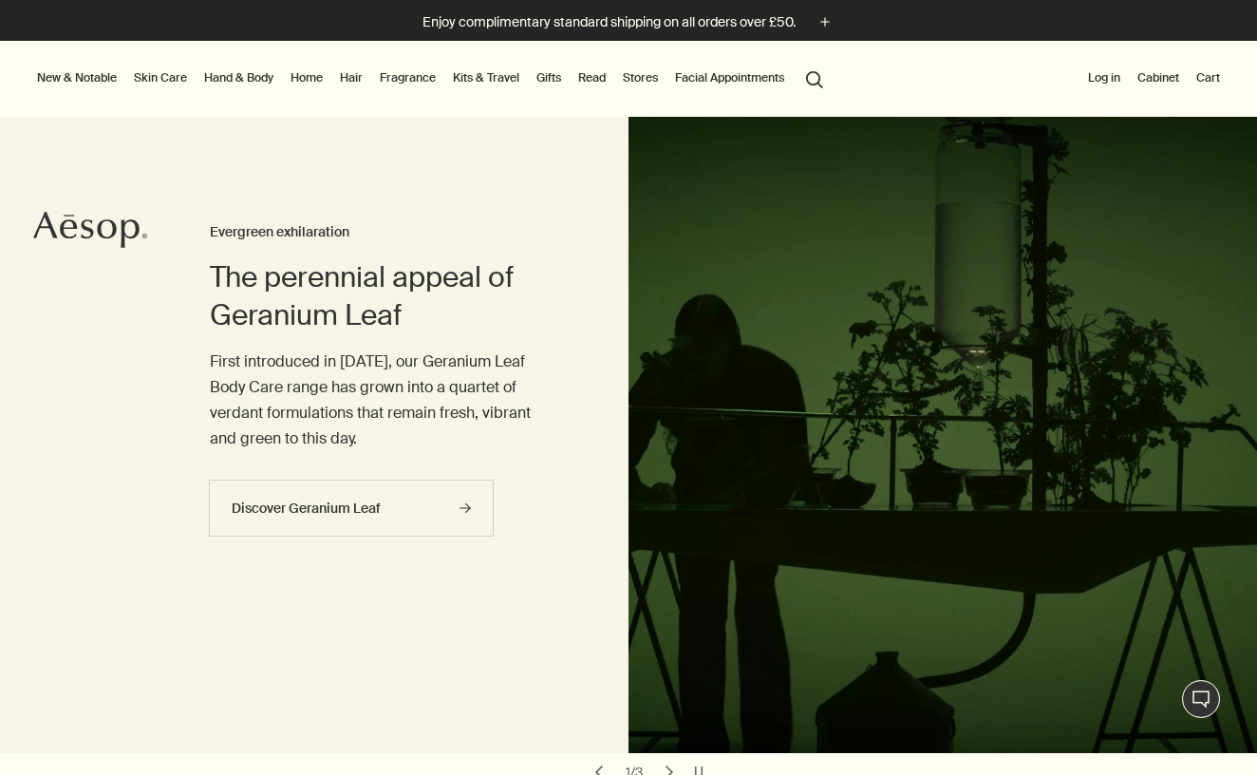
click at [1109, 66] on button "Log in" at bounding box center [1104, 77] width 40 height 23
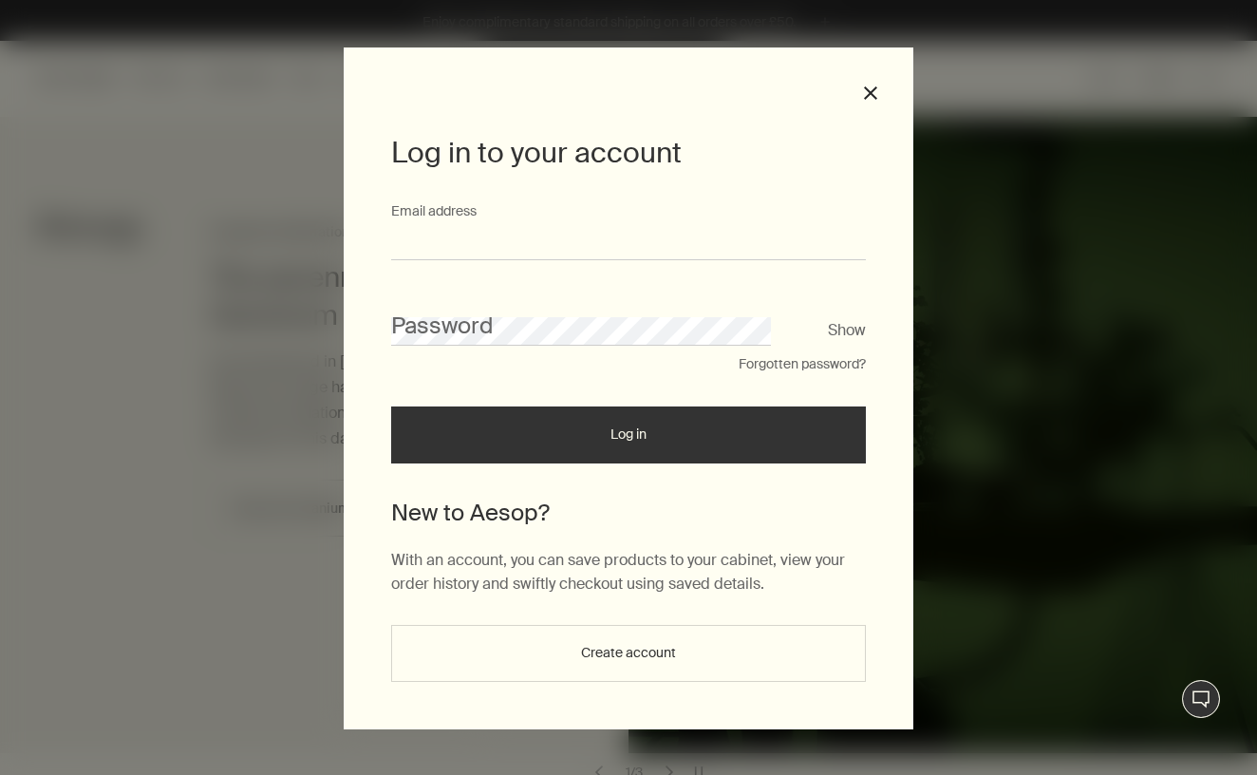
type input "**********"
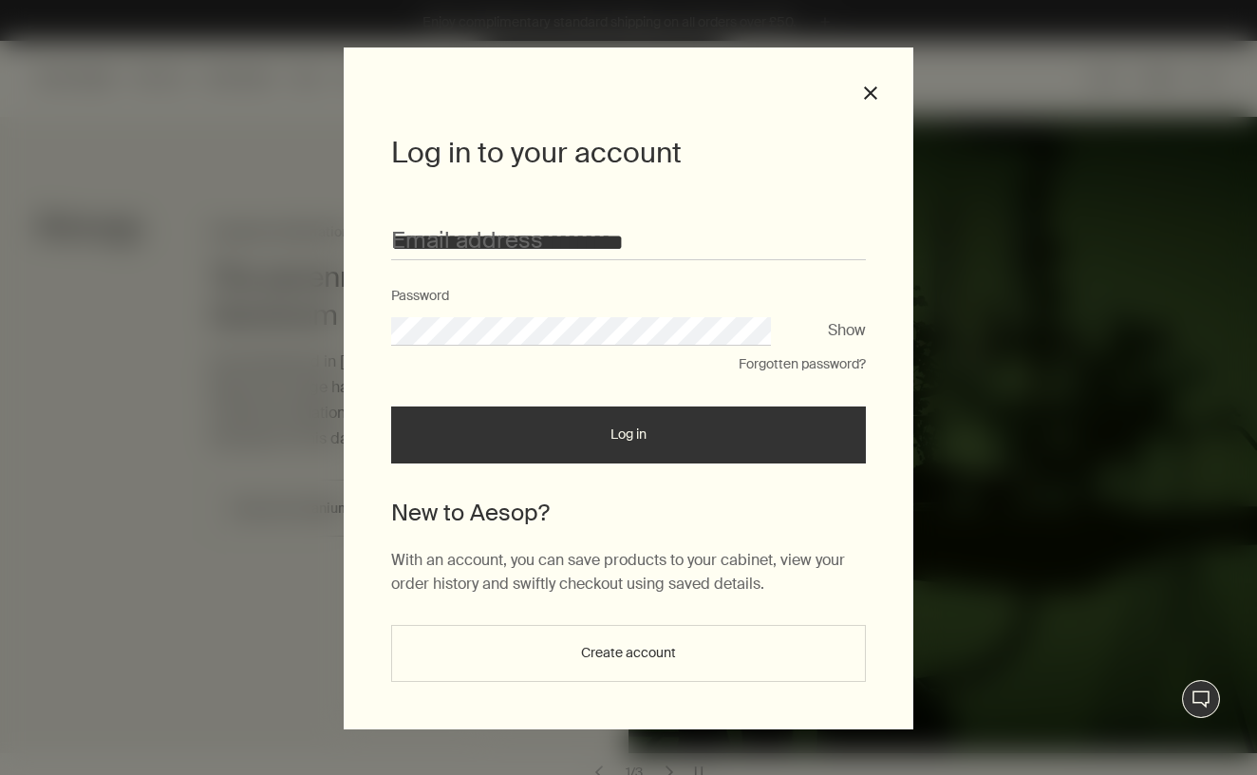
click at [629, 441] on button "Log in" at bounding box center [628, 434] width 475 height 57
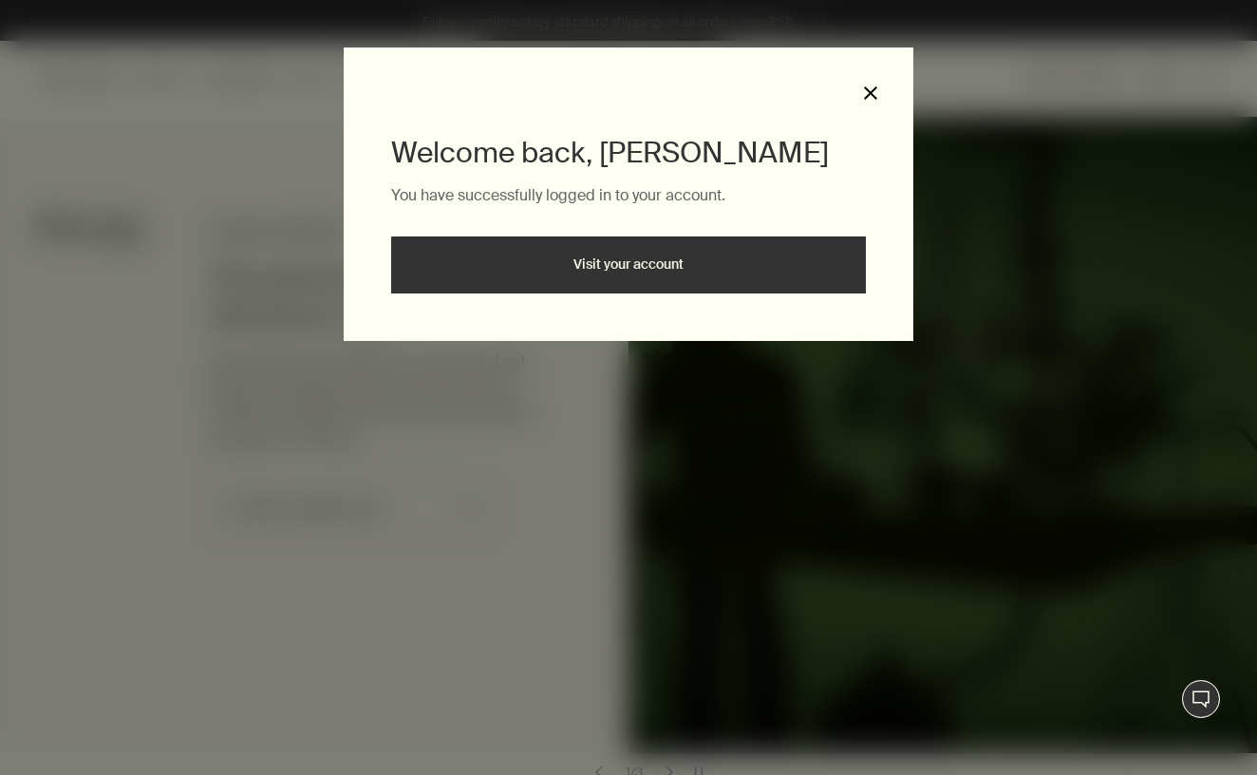
click at [873, 96] on button "close" at bounding box center [870, 92] width 17 height 17
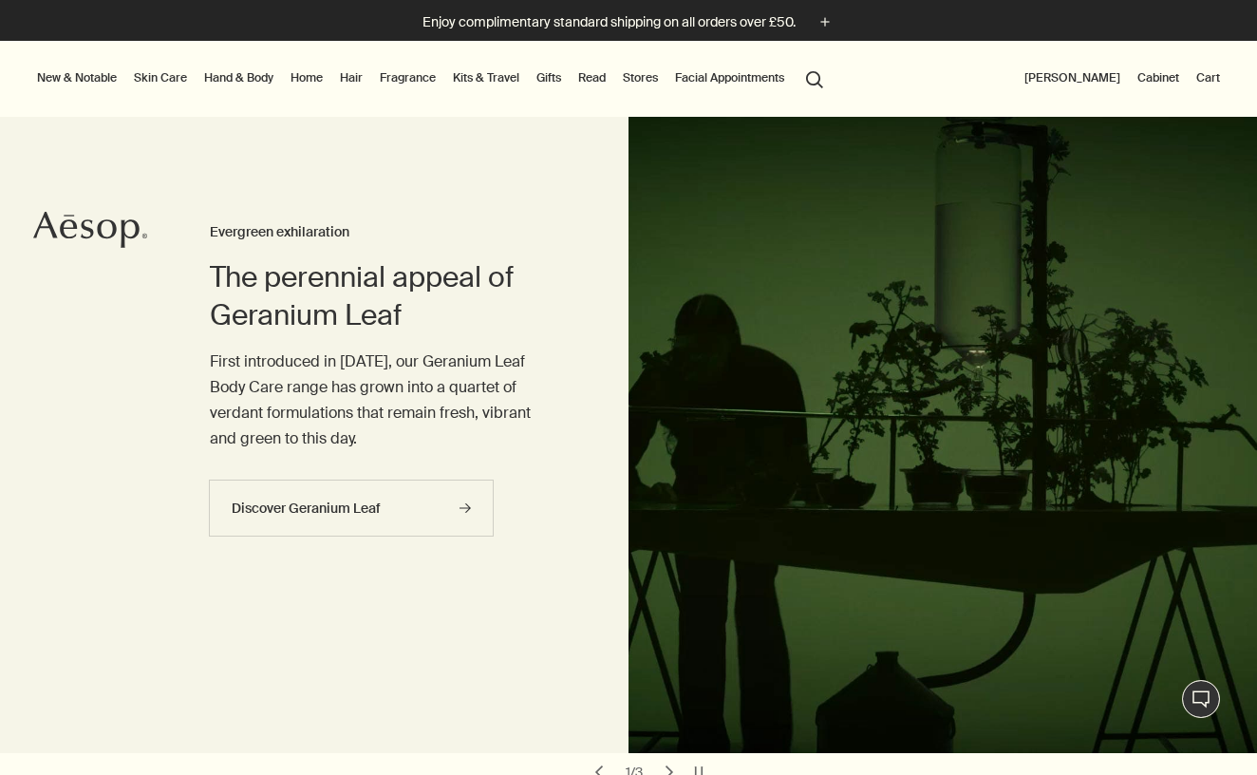
click at [252, 80] on link "Hand & Body" at bounding box center [238, 77] width 77 height 23
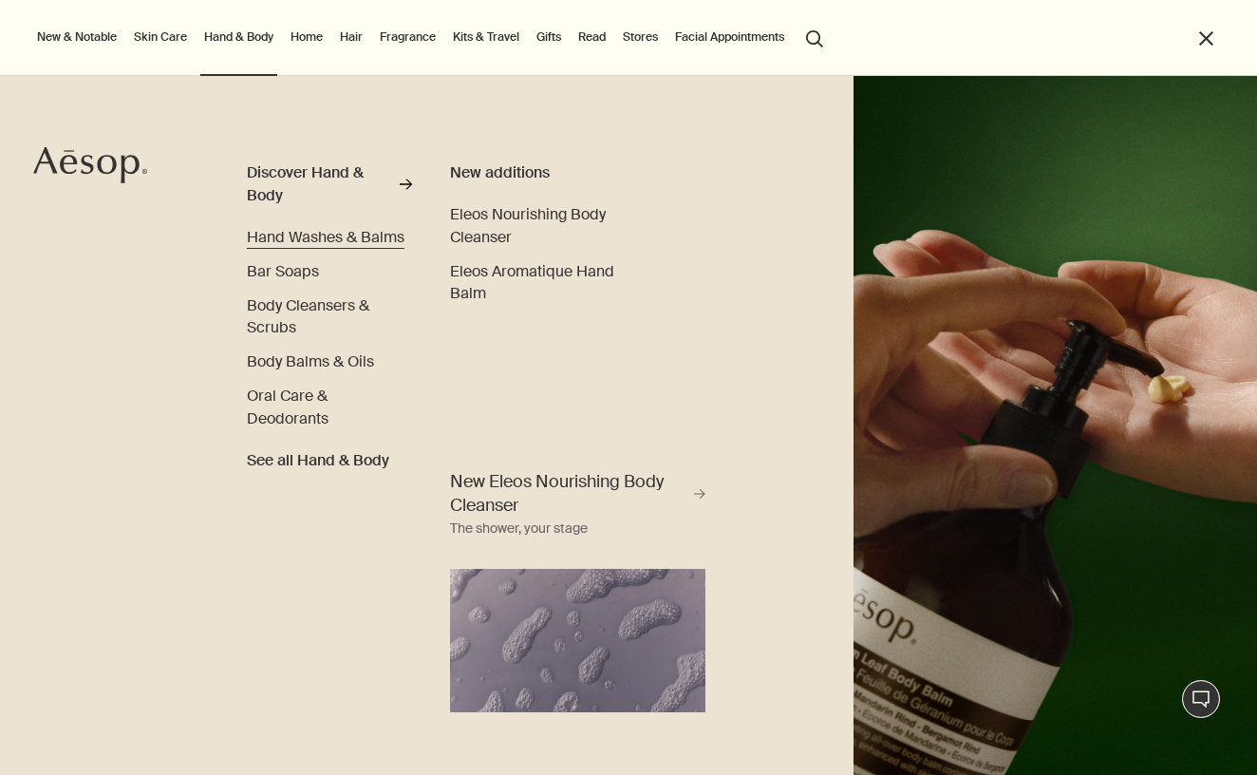
click at [282, 237] on span "Hand Washes & Balms" at bounding box center [326, 237] width 158 height 20
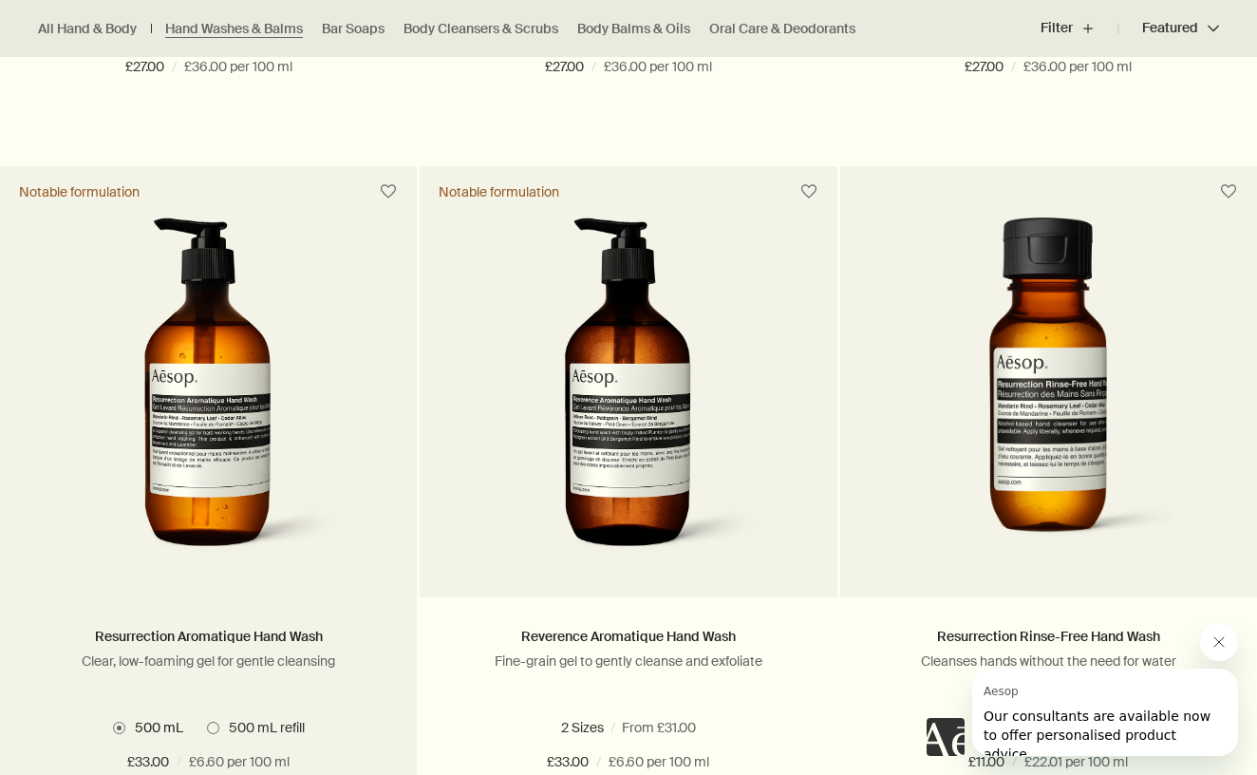
scroll to position [1157, 0]
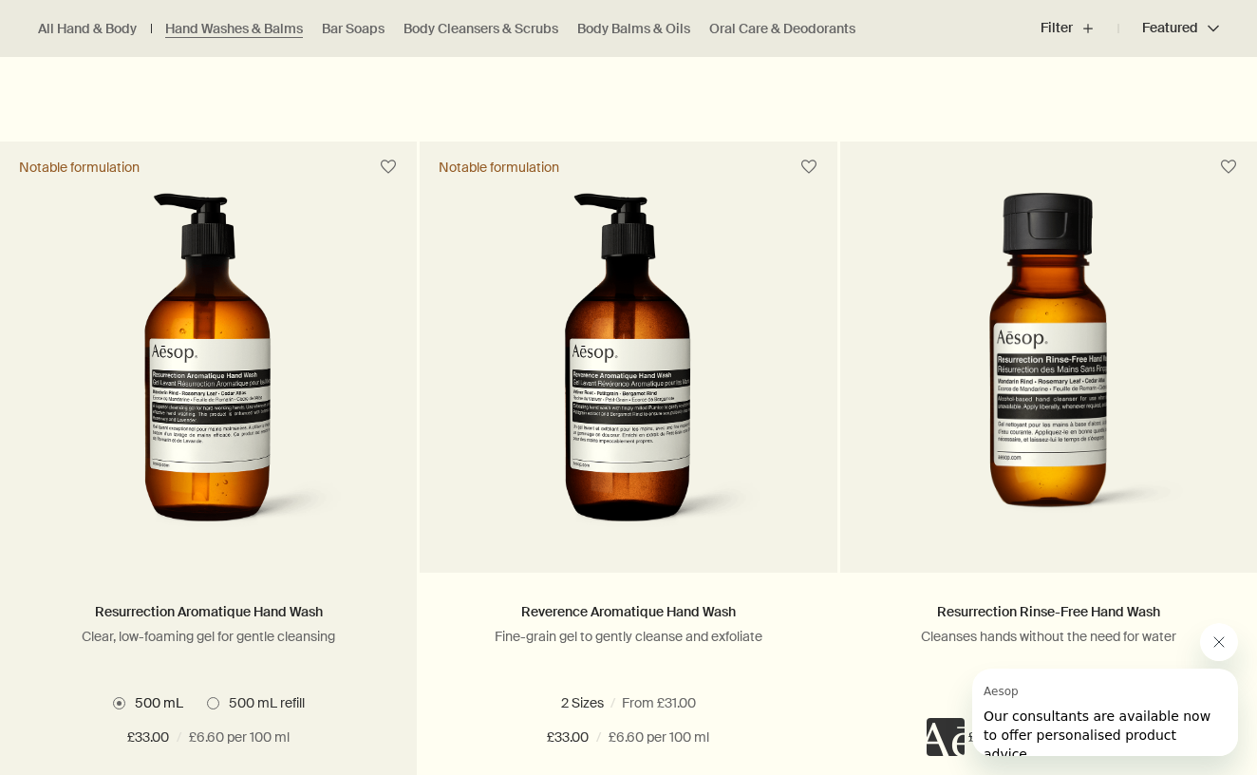
click at [233, 485] on img at bounding box center [208, 368] width 284 height 351
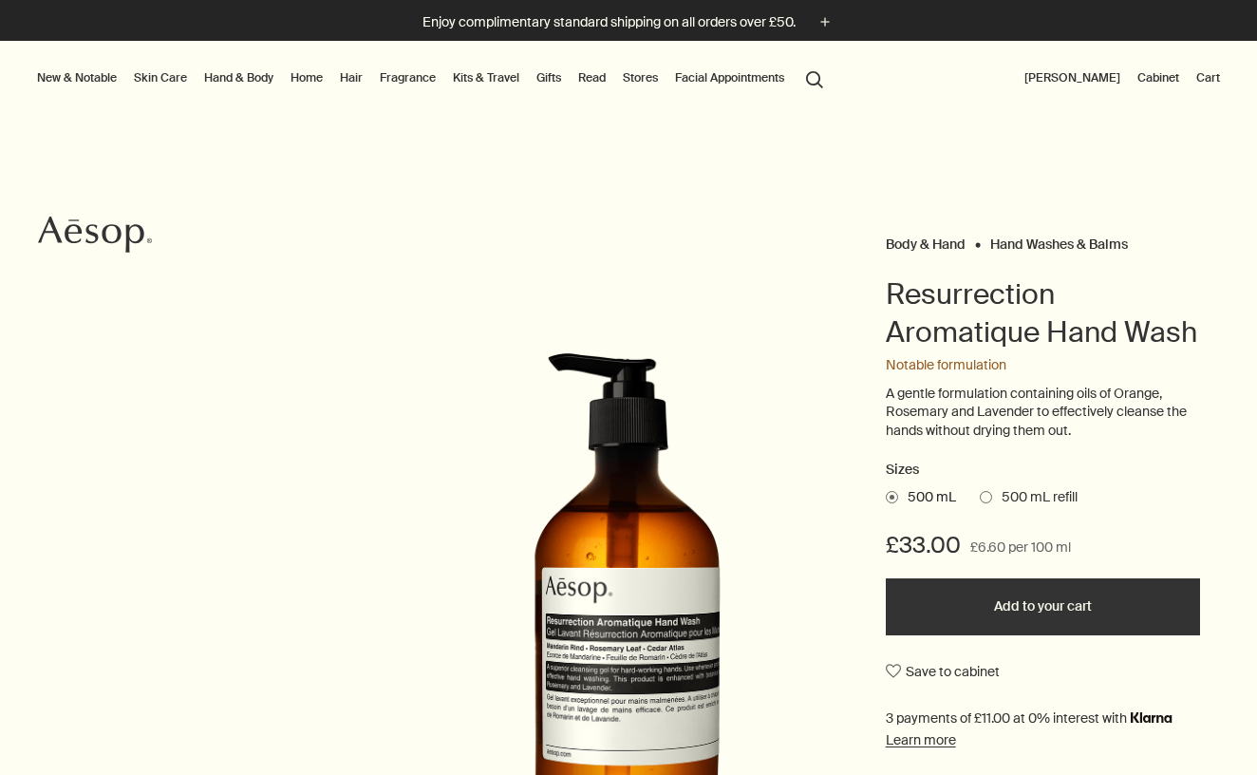
click at [1031, 606] on button "Add to your cart" at bounding box center [1043, 606] width 314 height 57
click at [822, 80] on button "search Search" at bounding box center [815, 78] width 34 height 36
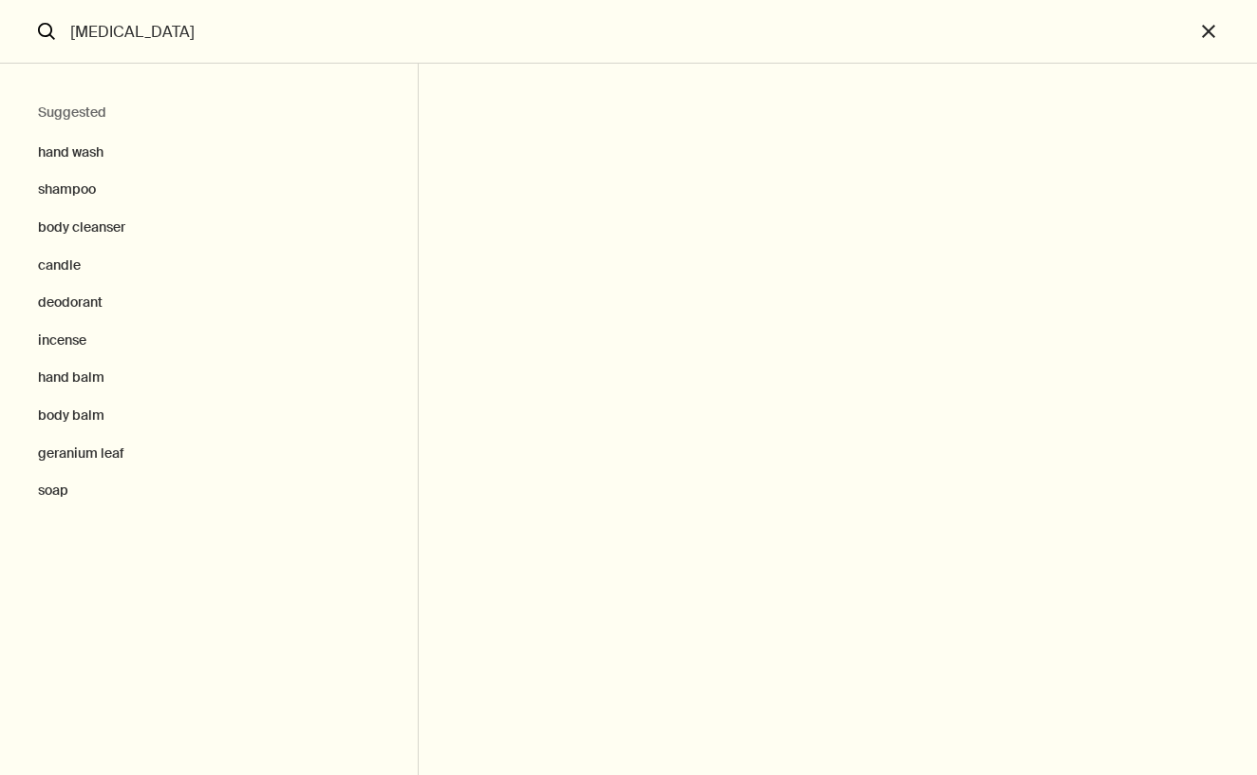
type input "[MEDICAL_DATA]"
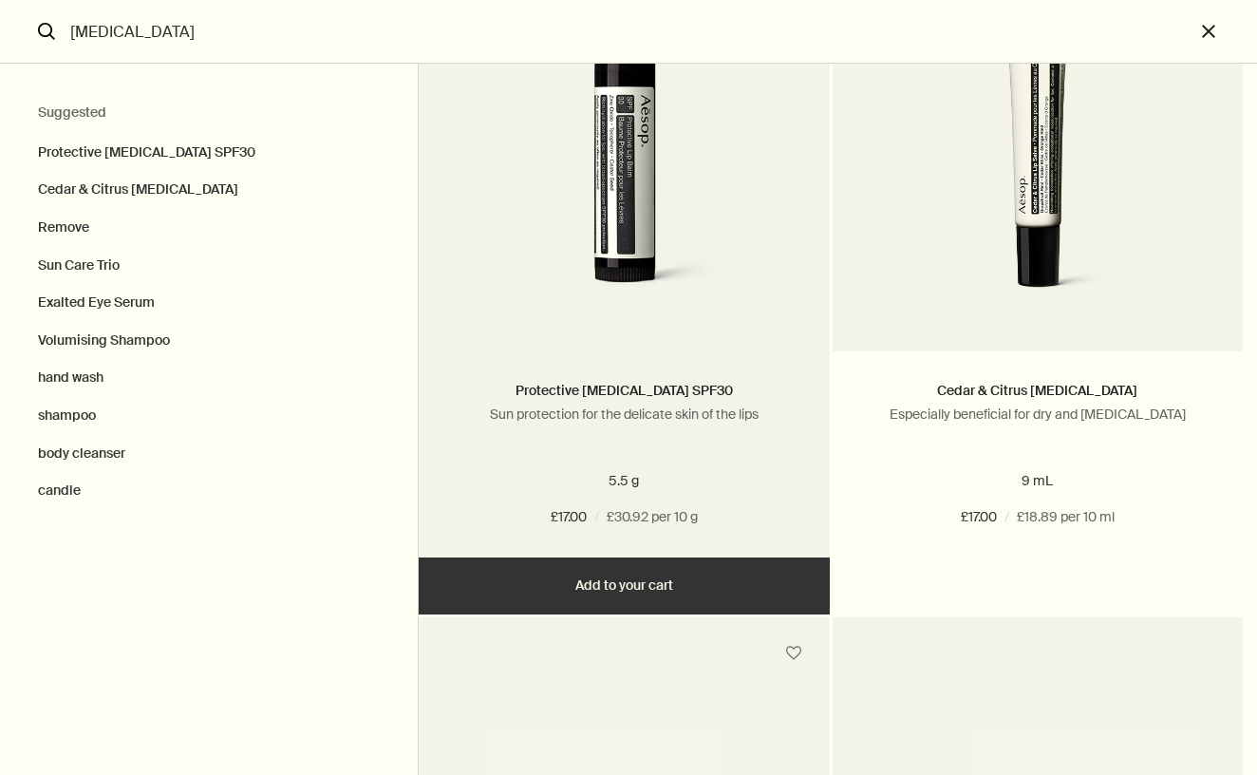
scroll to position [227, 0]
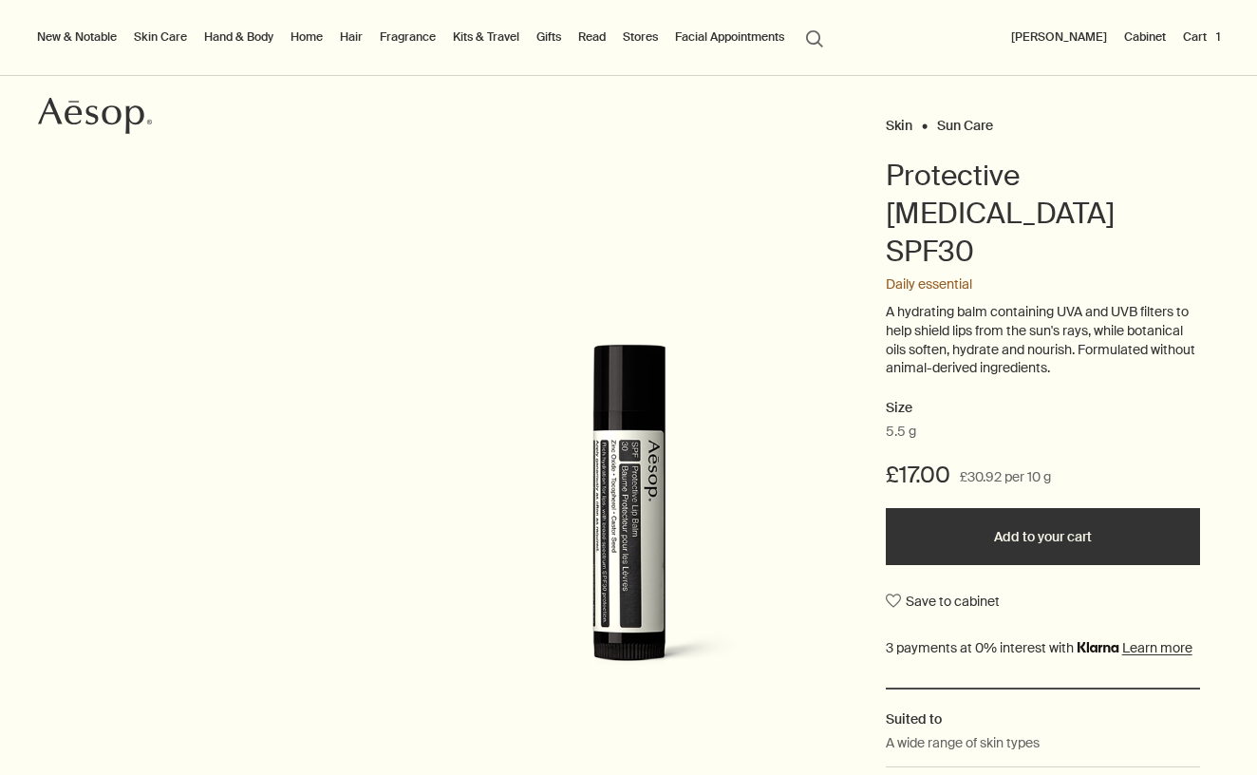
scroll to position [156, 0]
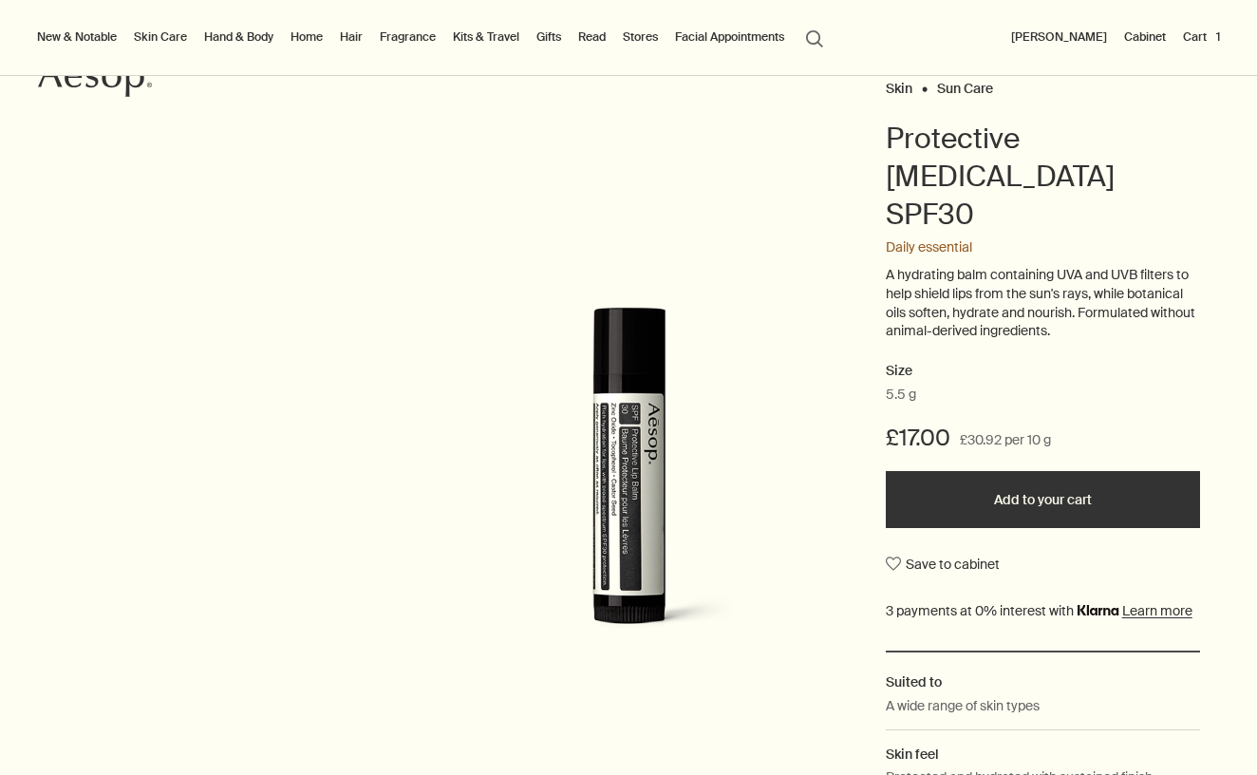
click at [1010, 471] on button "Add to your cart" at bounding box center [1043, 499] width 314 height 57
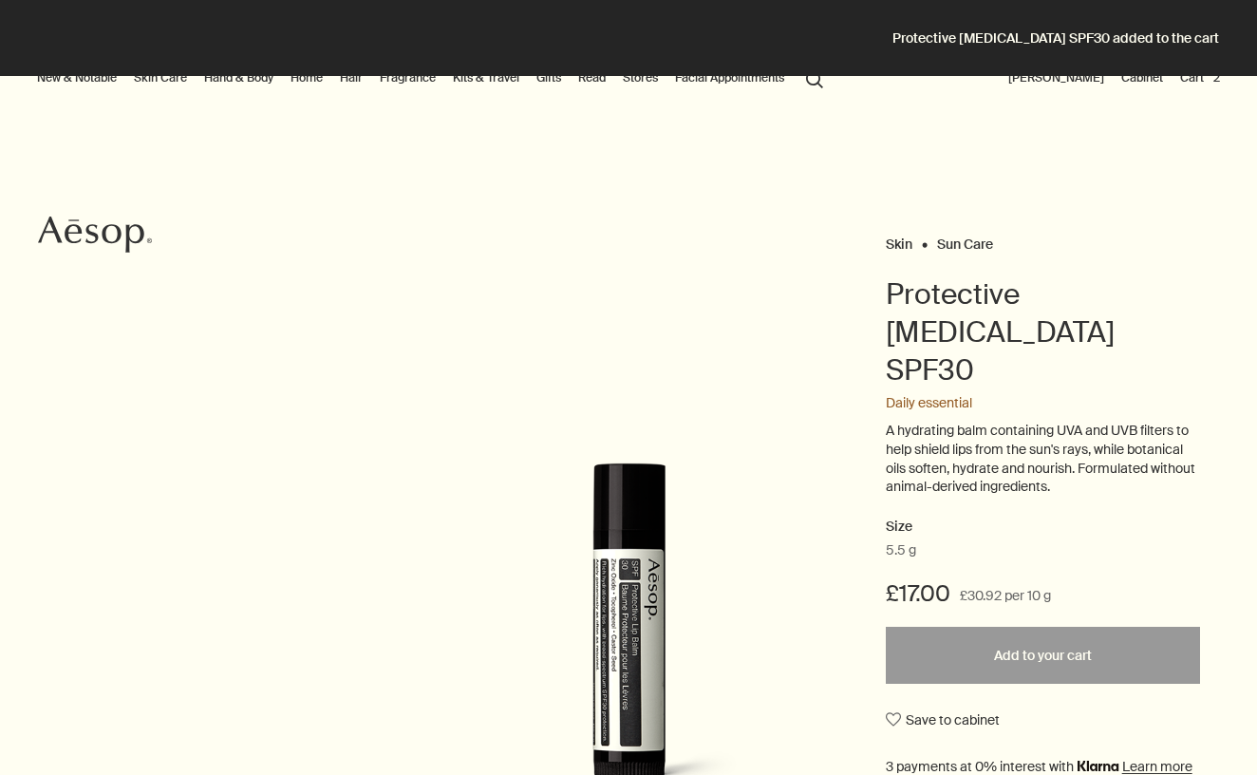
scroll to position [0, 0]
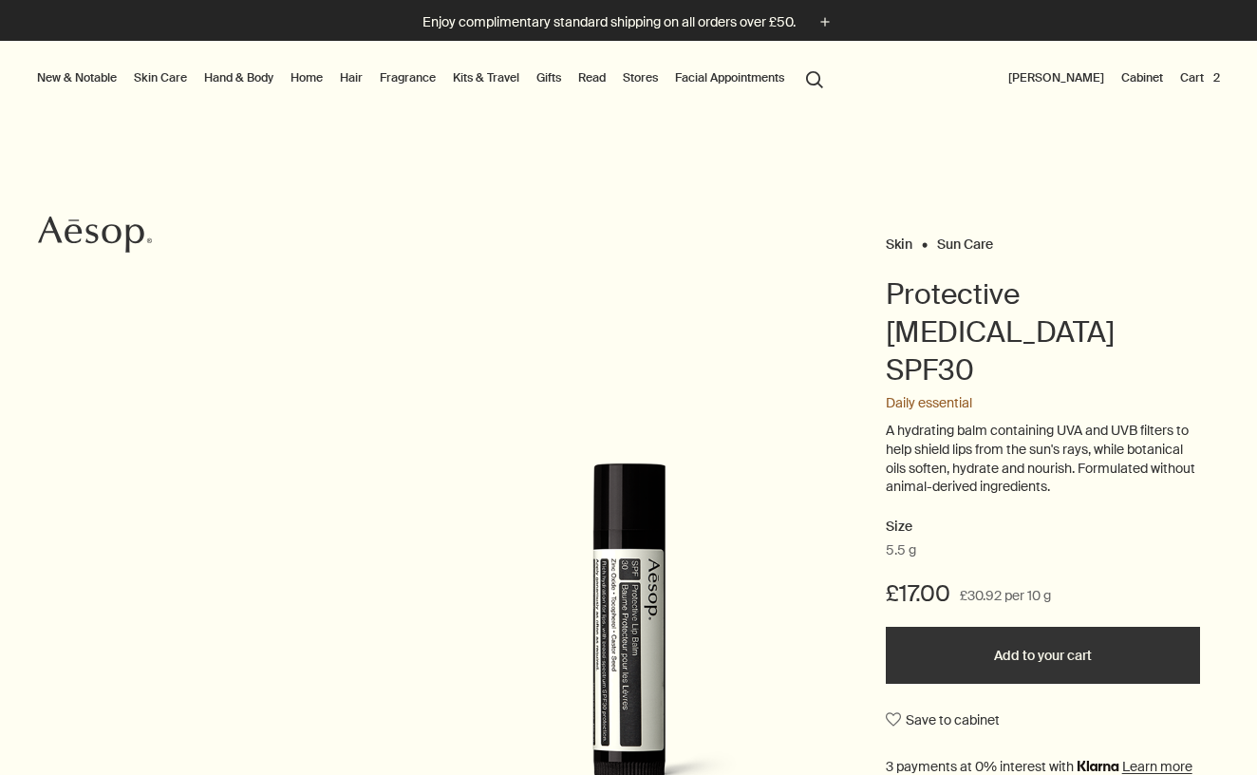
click at [822, 77] on button "search Search" at bounding box center [815, 78] width 34 height 36
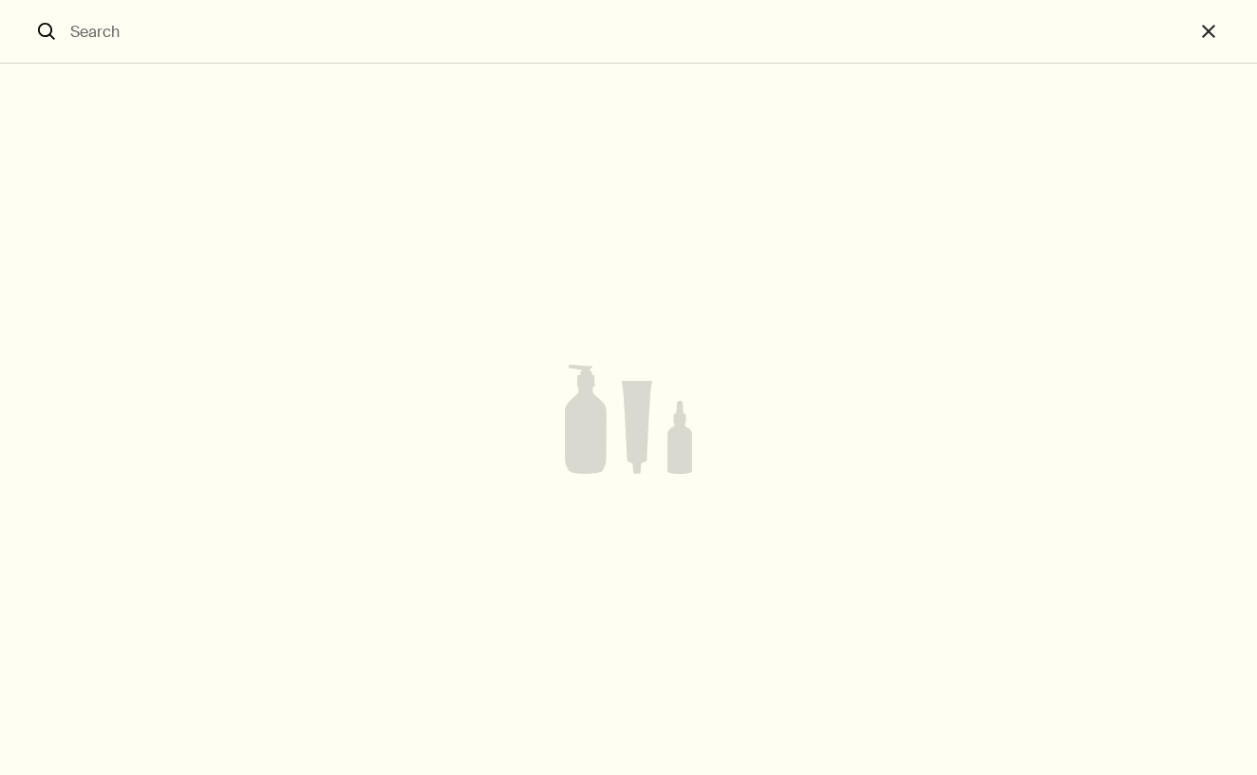
click at [0, 0] on output "Search" at bounding box center [0, 0] width 0 height 0
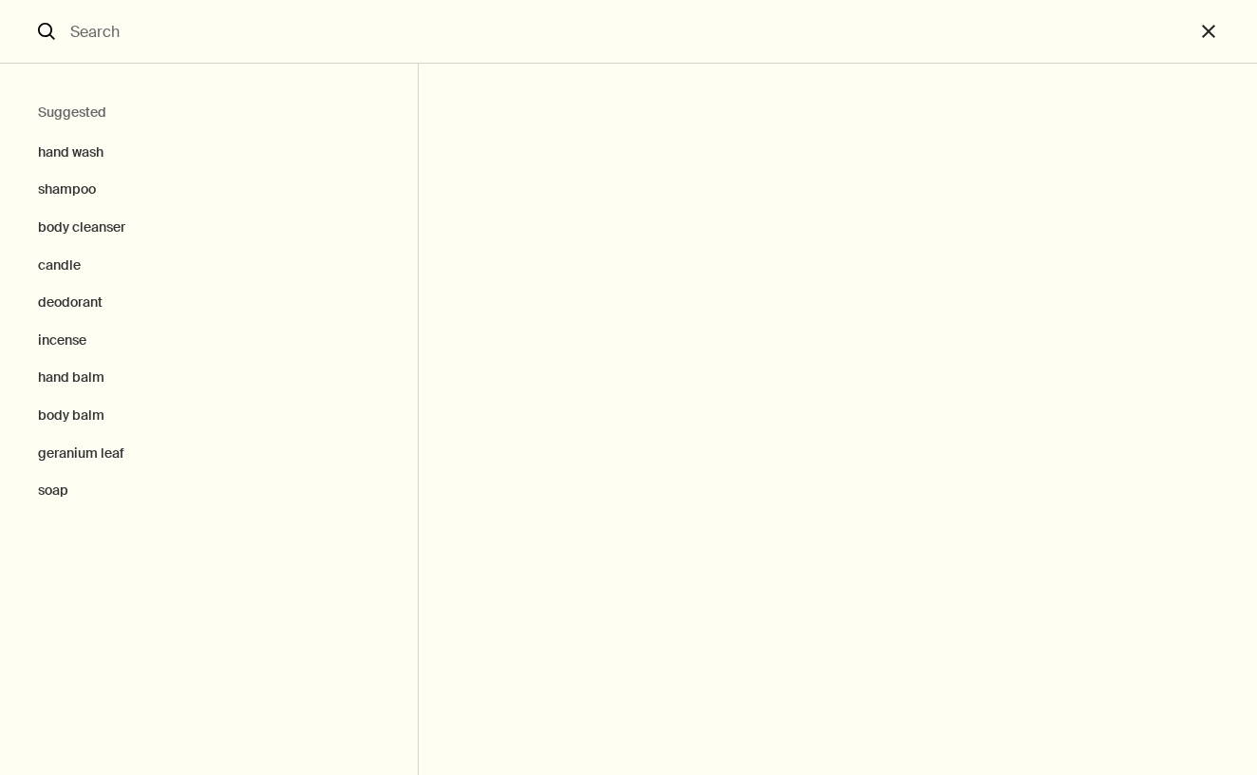
click at [246, 31] on input "Search" at bounding box center [629, 31] width 1132 height 63
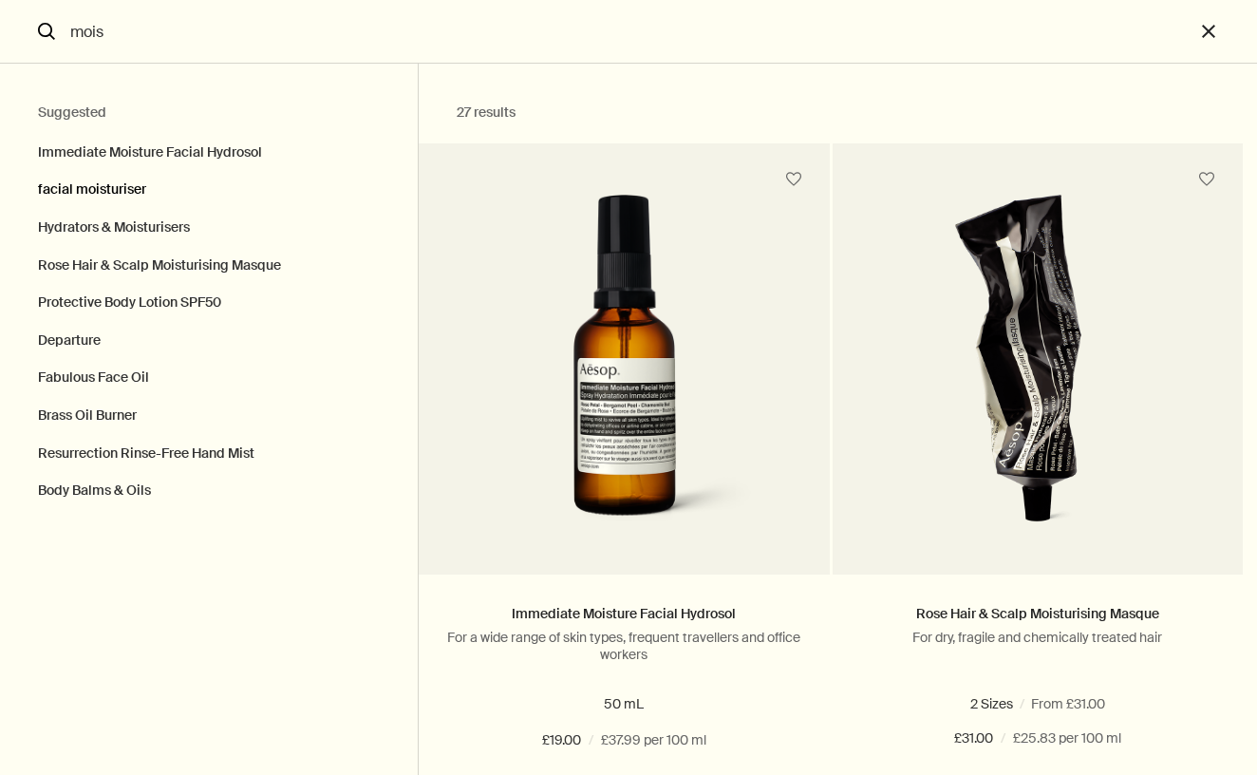
click at [96, 194] on button "facial moisturiser" at bounding box center [209, 190] width 418 height 38
type input "facial moisturiser"
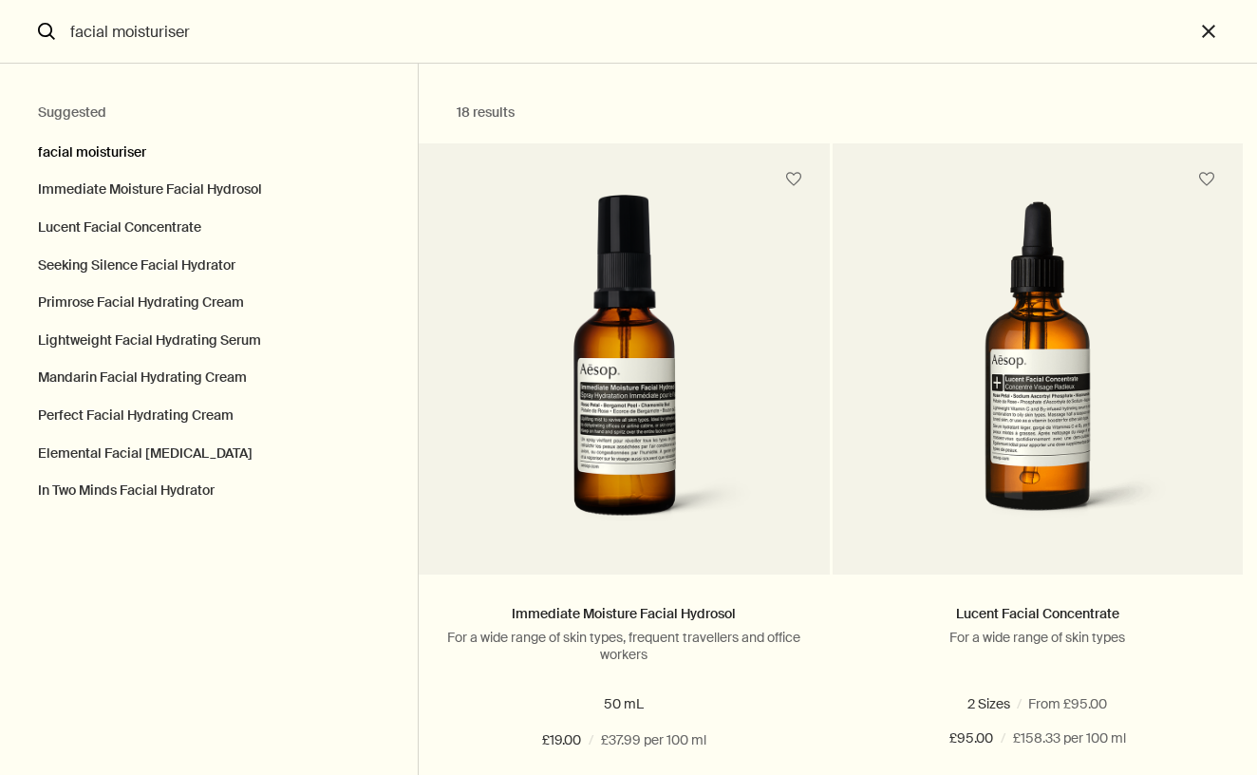
click at [94, 141] on button "facial moisturiser" at bounding box center [209, 147] width 418 height 47
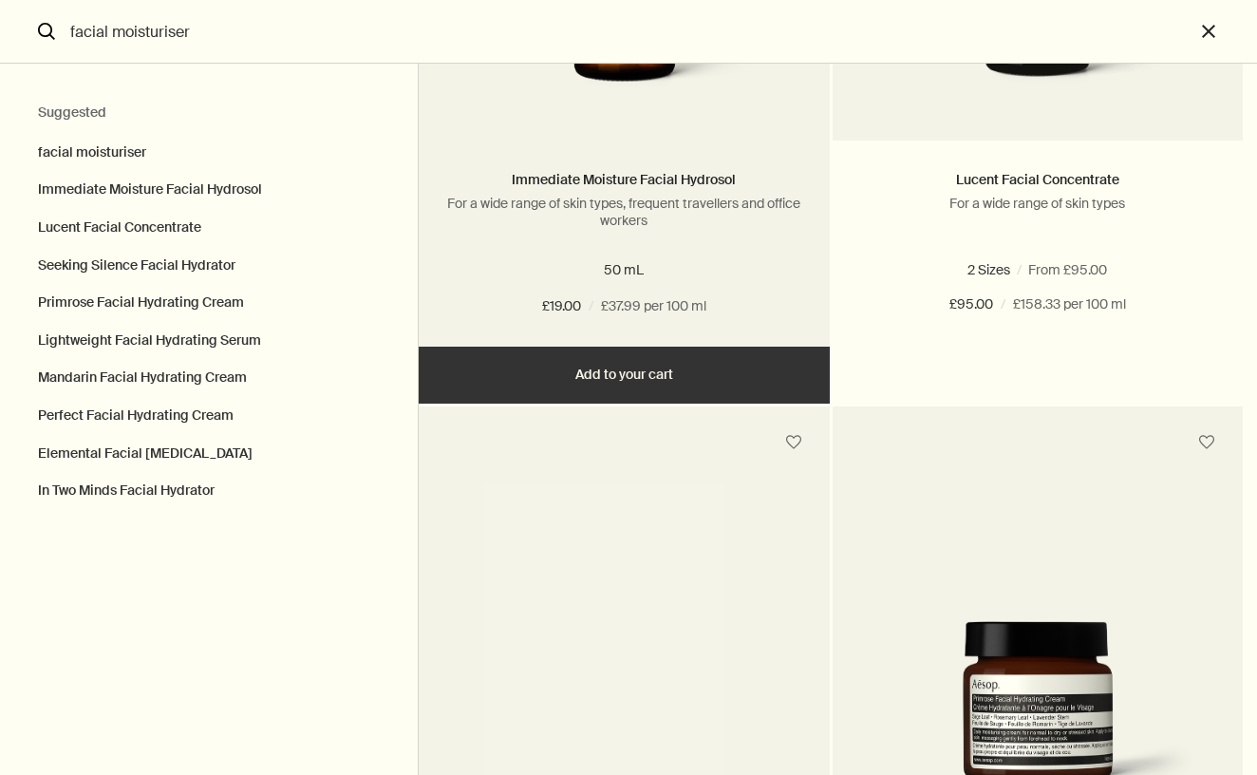
scroll to position [479, 0]
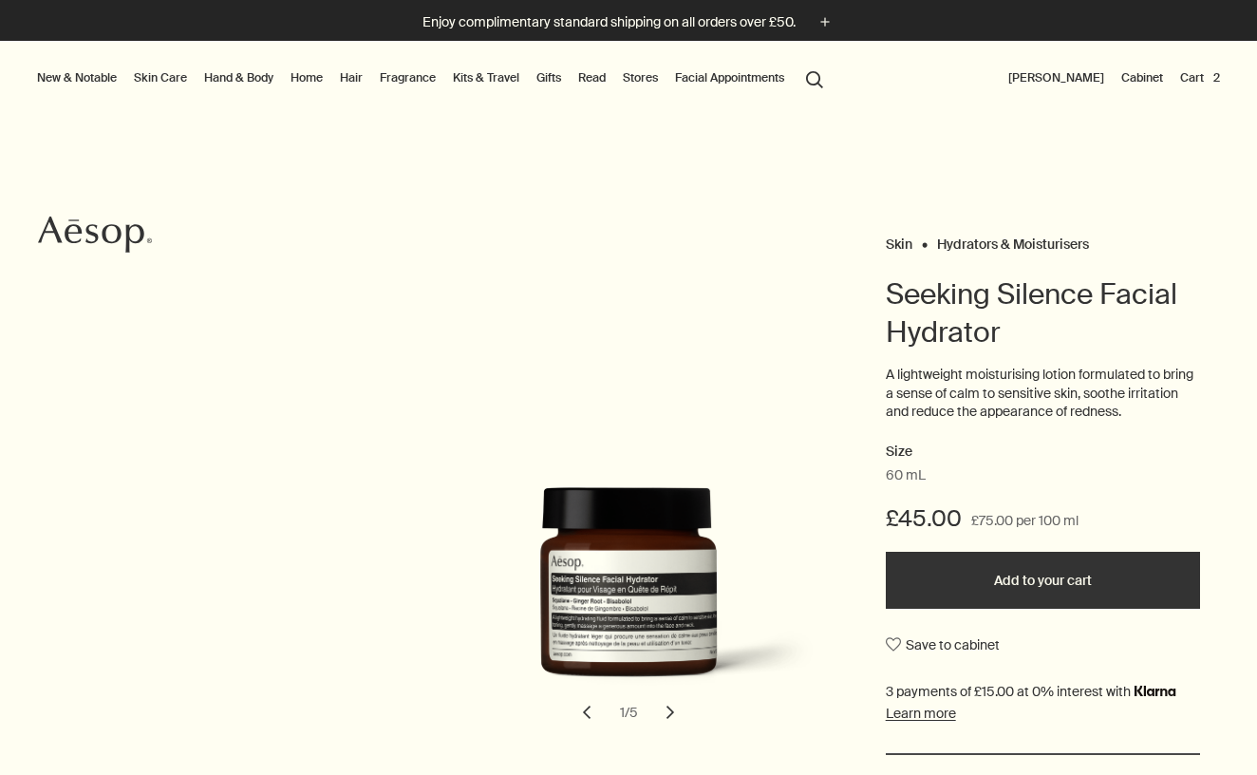
scroll to position [1, 0]
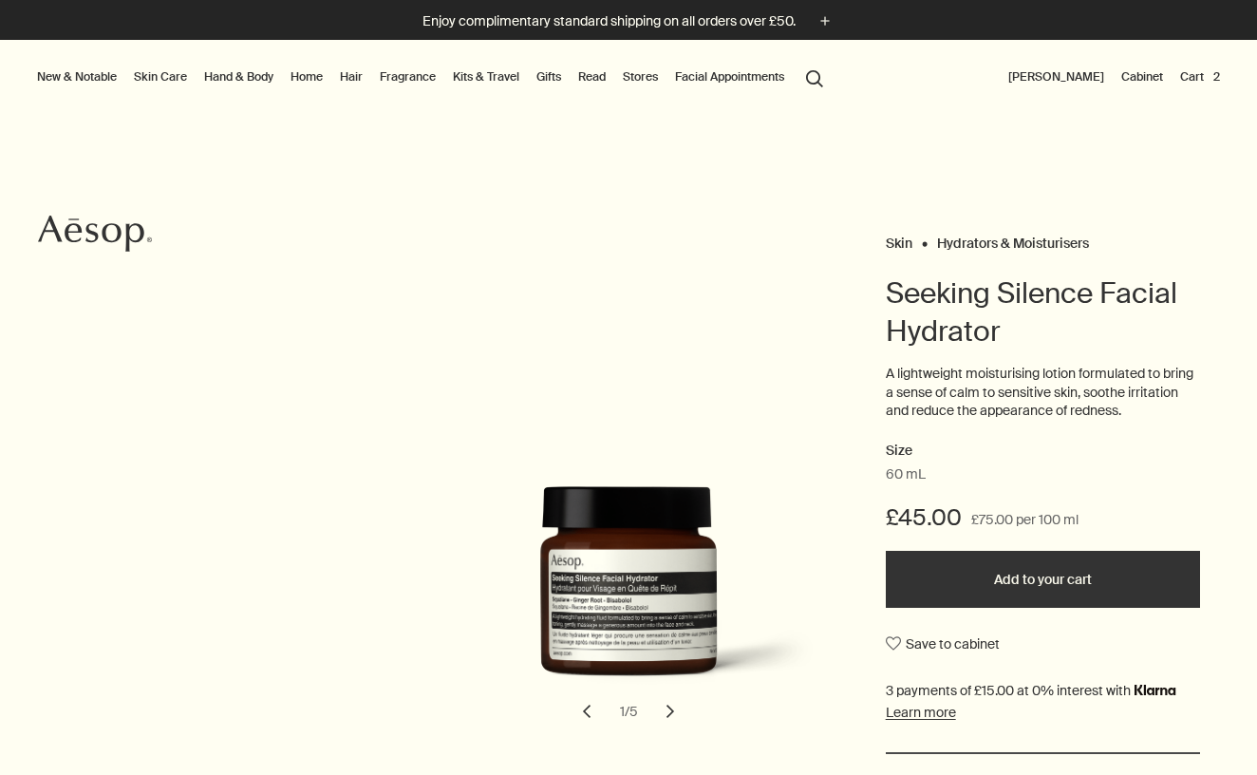
click at [992, 574] on button "Add to your cart" at bounding box center [1043, 579] width 314 height 57
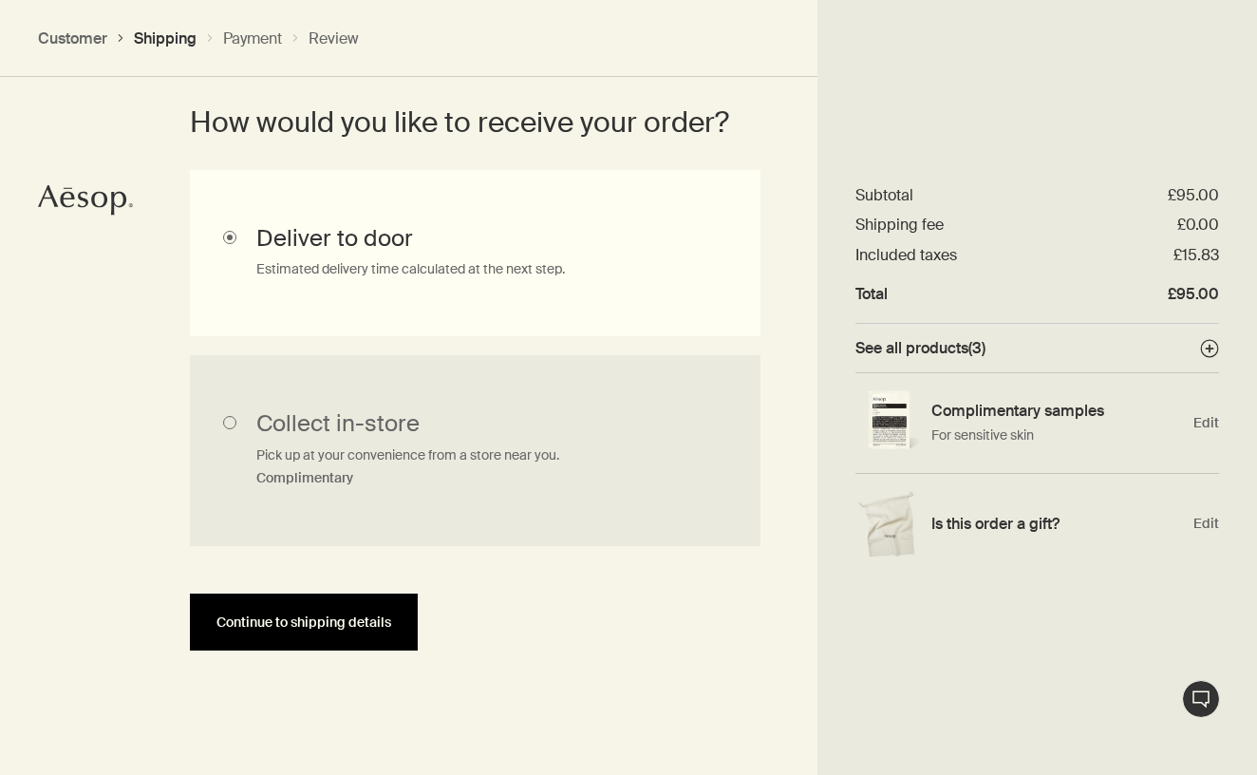
scroll to position [506, 0]
click at [355, 622] on span "Continue to shipping details" at bounding box center [303, 623] width 175 height 14
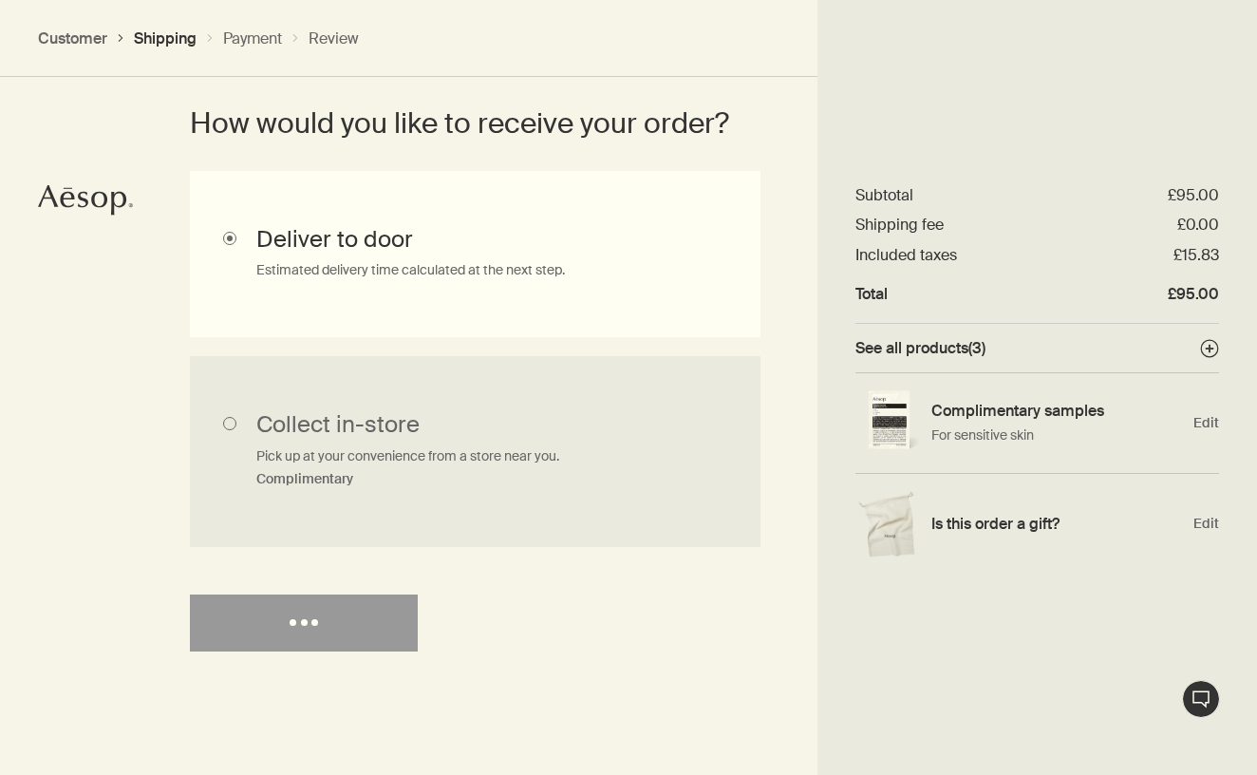
select select "GB"
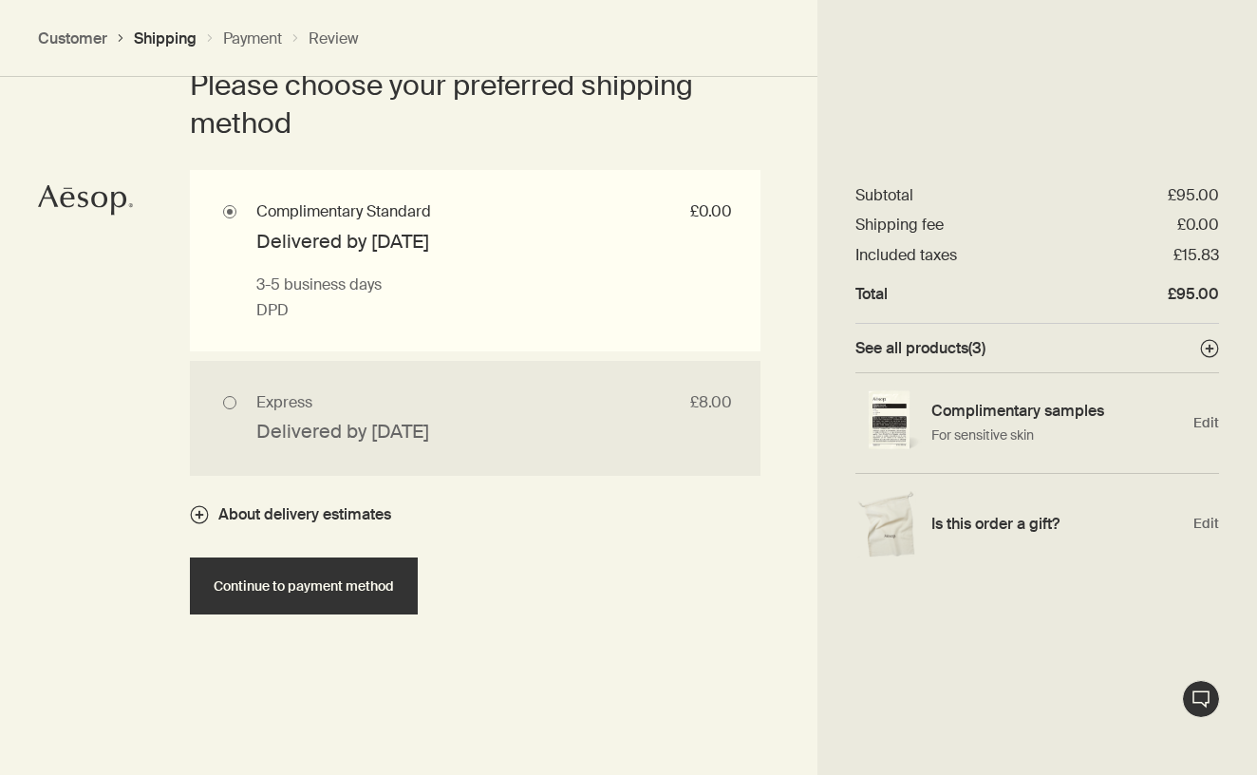
scroll to position [1768, 0]
click at [426, 419] on input "Express £8.00 Delivered by Tue 12 Aug Next business day if ordered before 12pm …" at bounding box center [475, 416] width 571 height 115
radio input "true"
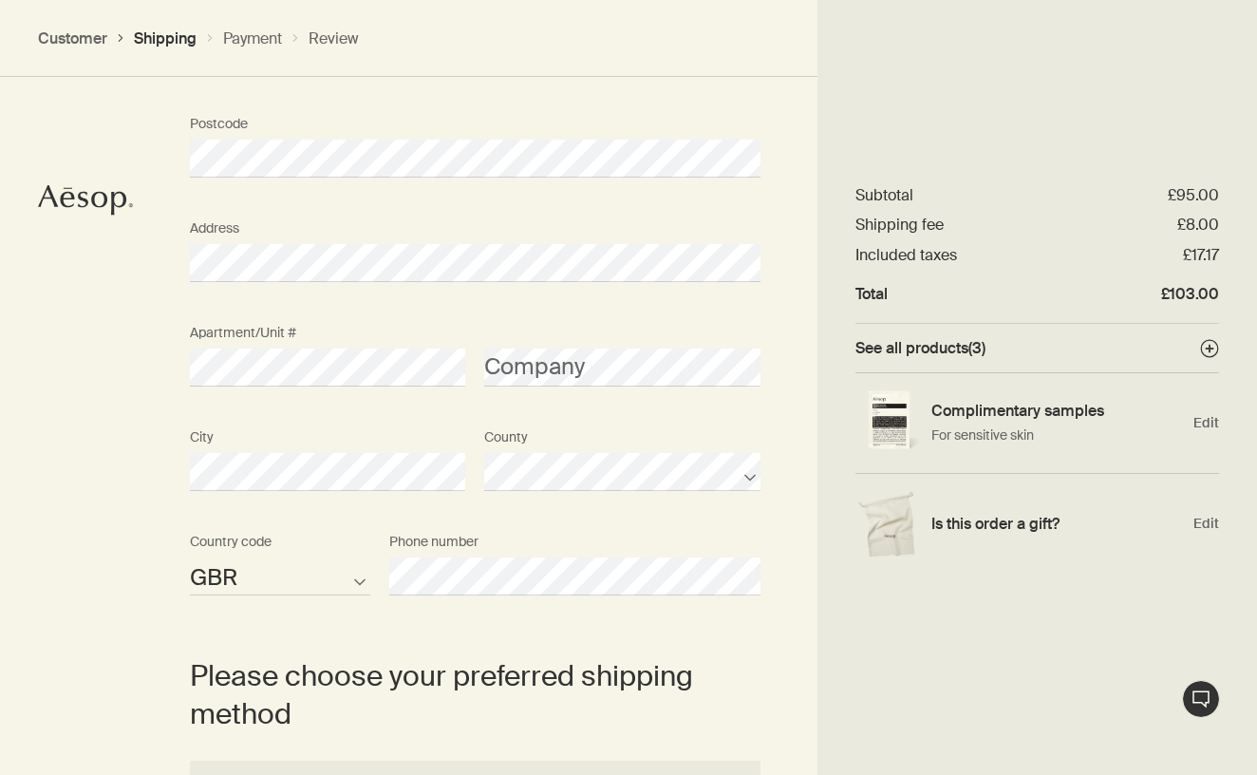
scroll to position [1177, 0]
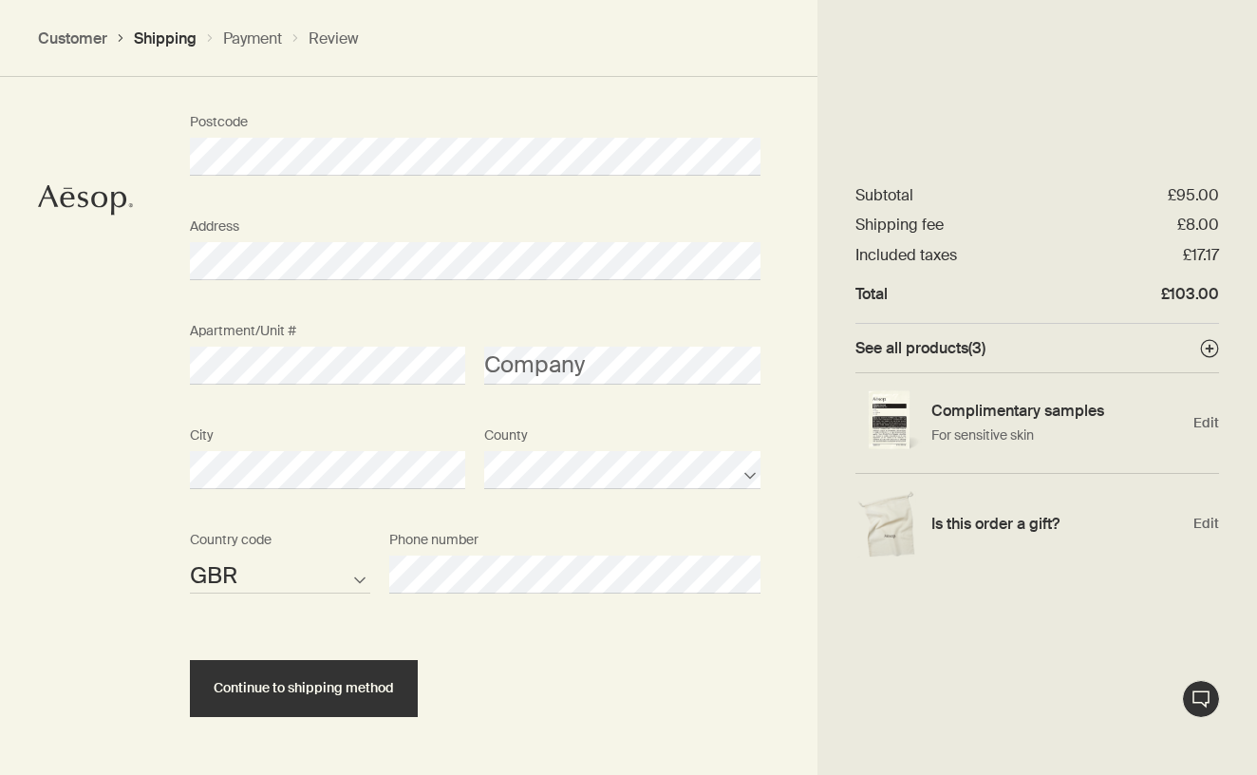
click at [82, 362] on div "Where would you like your order sent? Title First name Last name Guernsey Isle …" at bounding box center [628, 273] width 1257 height 1140
click at [119, 392] on div "Where would you like your order sent? Title First name Last name Guernsey Isle …" at bounding box center [628, 273] width 1257 height 1140
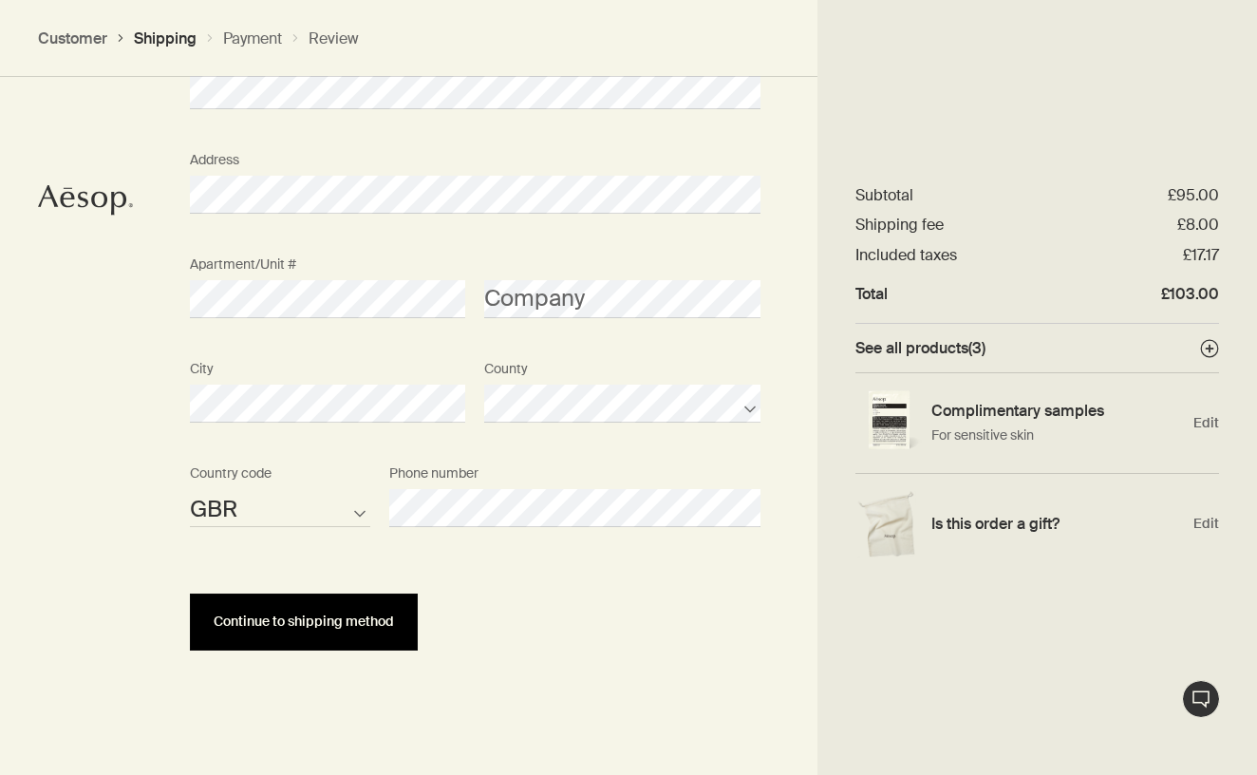
scroll to position [1243, 0]
click at [308, 610] on button "Continue to shipping method" at bounding box center [304, 622] width 228 height 57
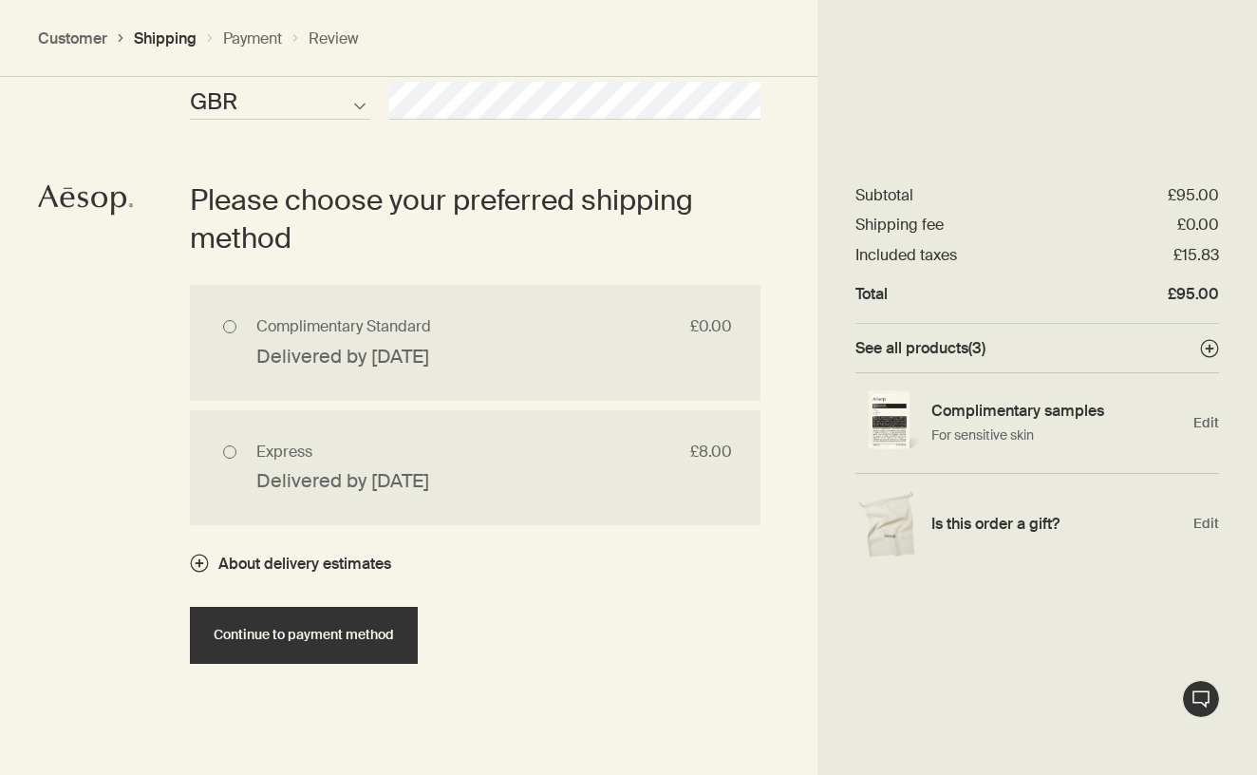
scroll to position [1652, 0]
click at [229, 442] on input "Express £8.00 Delivered by Tue 12 Aug Next business day if ordered before 12pm …" at bounding box center [475, 466] width 571 height 115
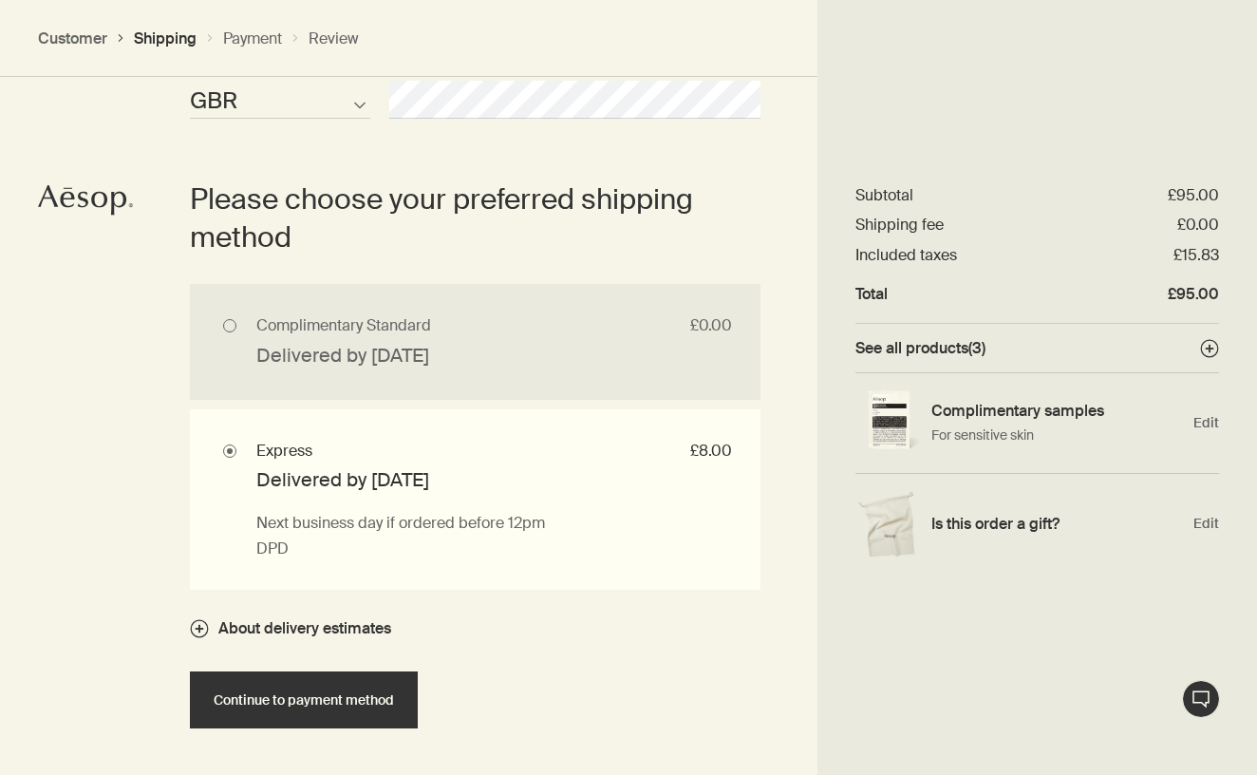
radio input "true"
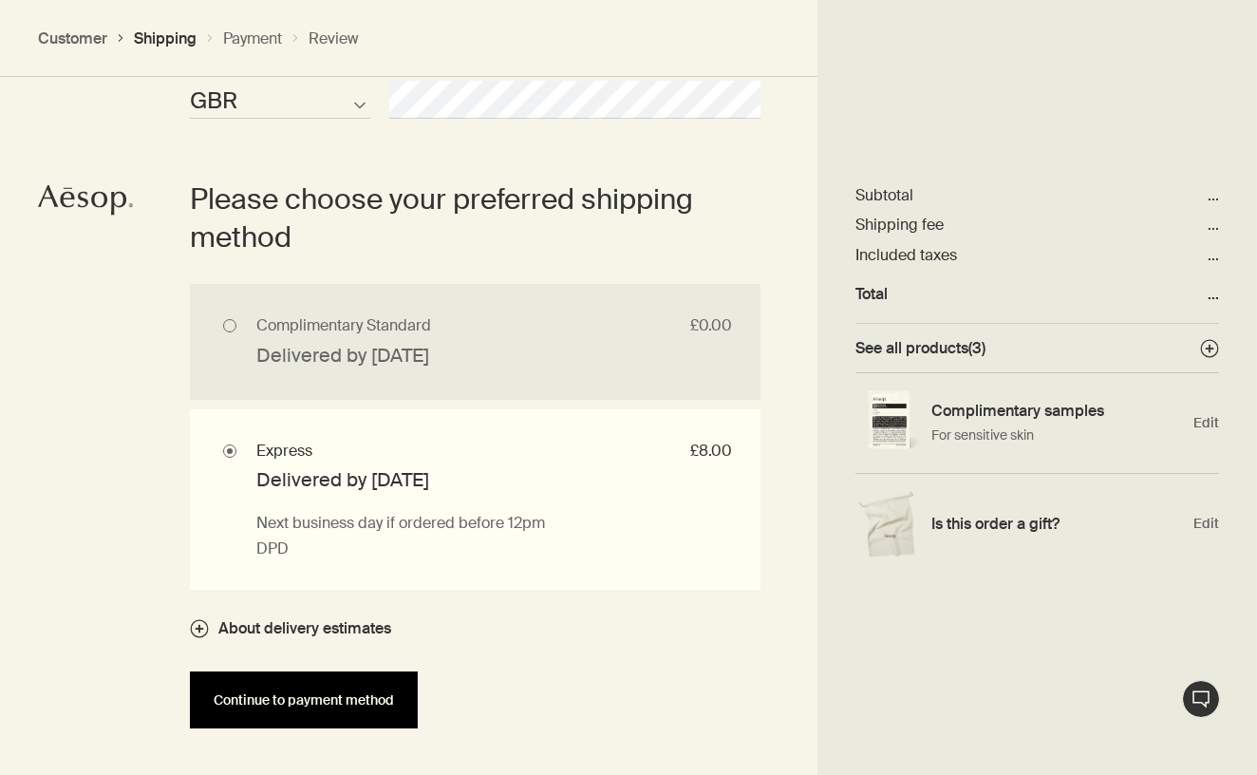
click at [366, 695] on span "Continue to payment method" at bounding box center [304, 700] width 180 height 14
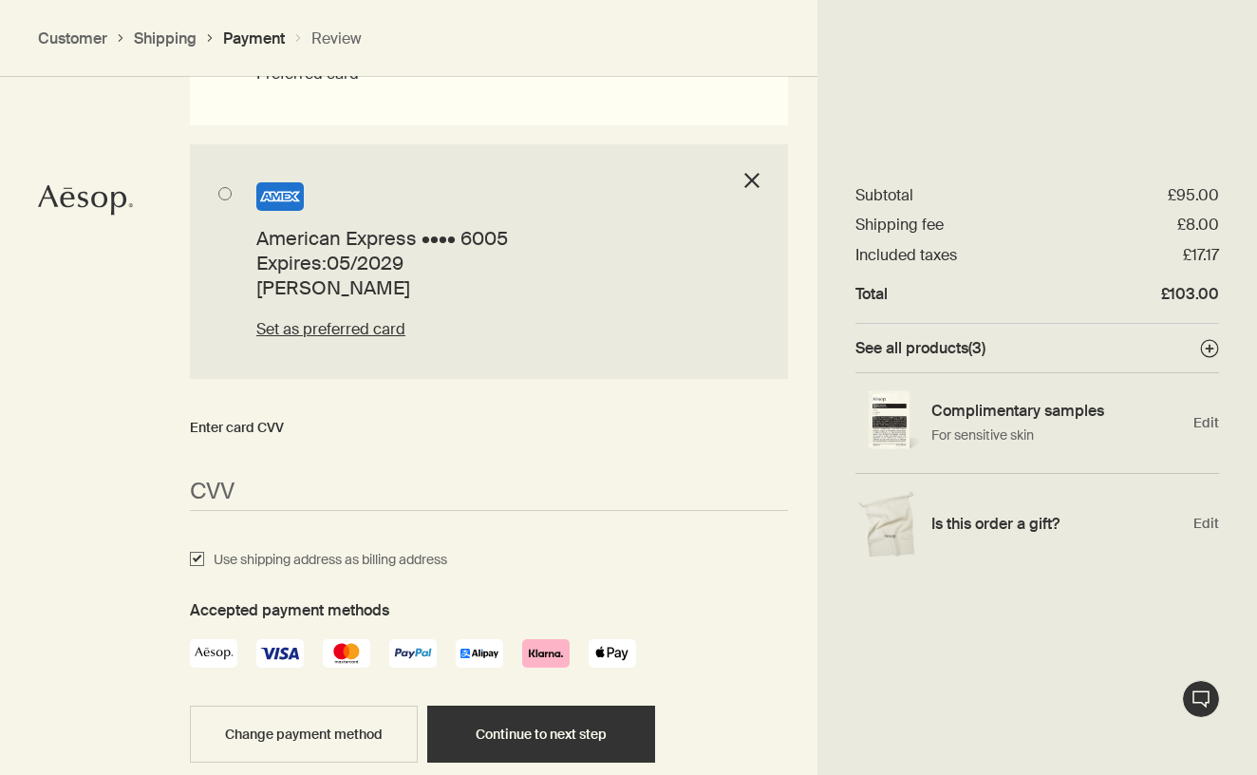
scroll to position [1773, 0]
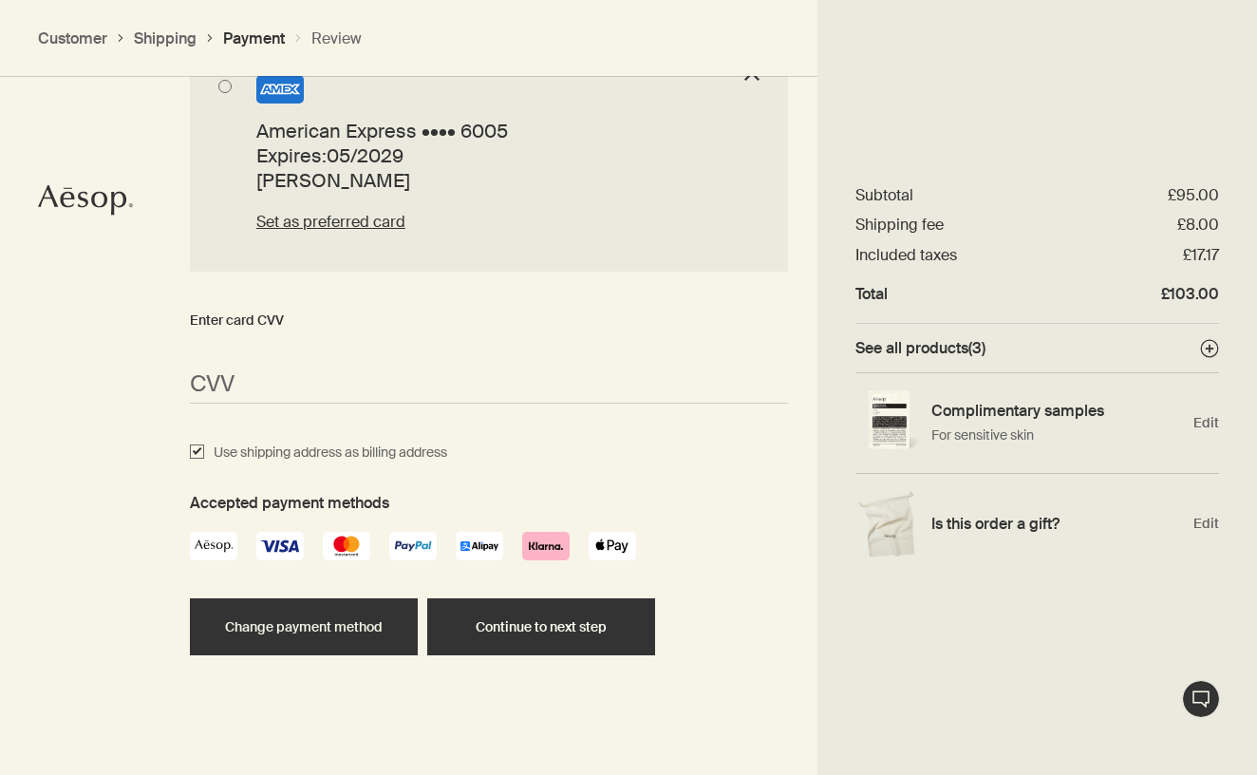
click at [322, 619] on button "Change payment method" at bounding box center [304, 626] width 228 height 57
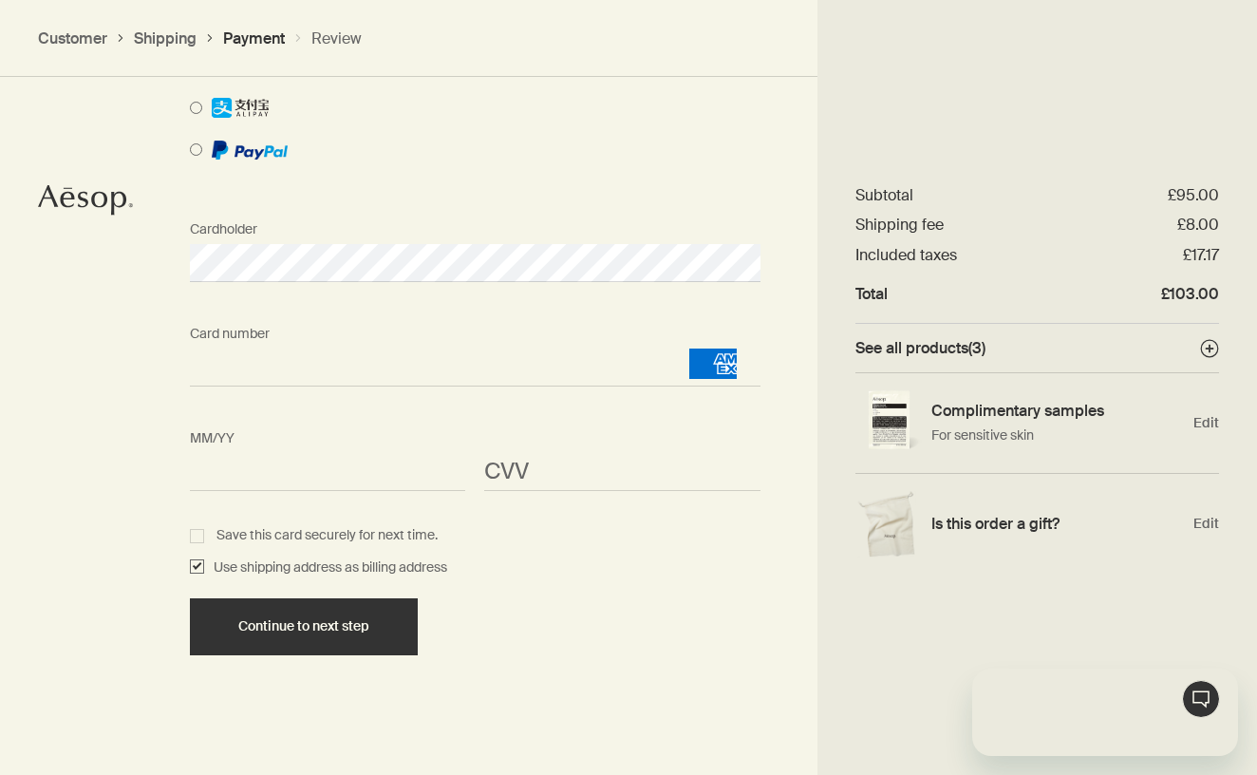
scroll to position [0, 0]
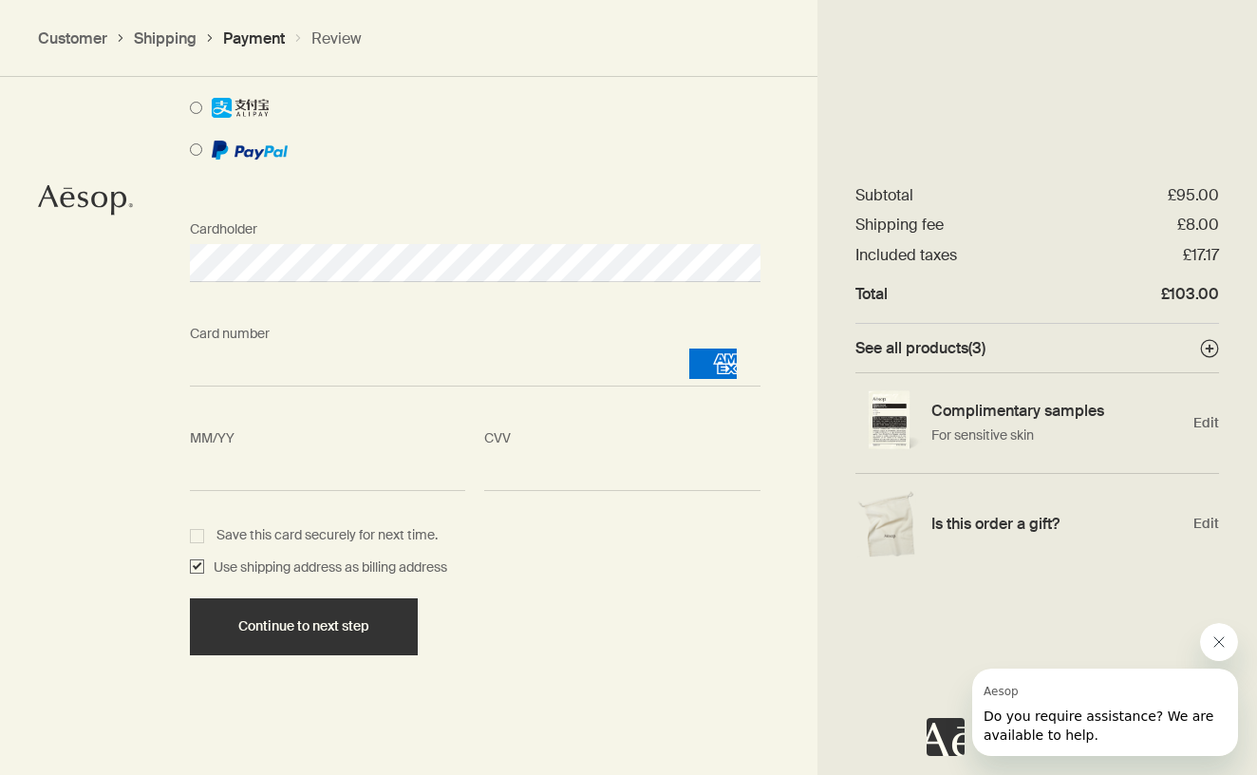
click at [196, 531] on label "Save this card securely for next time." at bounding box center [475, 535] width 571 height 23
click at [196, 531] on input "Save this card securely for next time." at bounding box center [200, 533] width 12 height 12
checkbox input "true"
click at [197, 561] on input "Use shipping address as billing address" at bounding box center [197, 567] width 14 height 23
checkbox input "false"
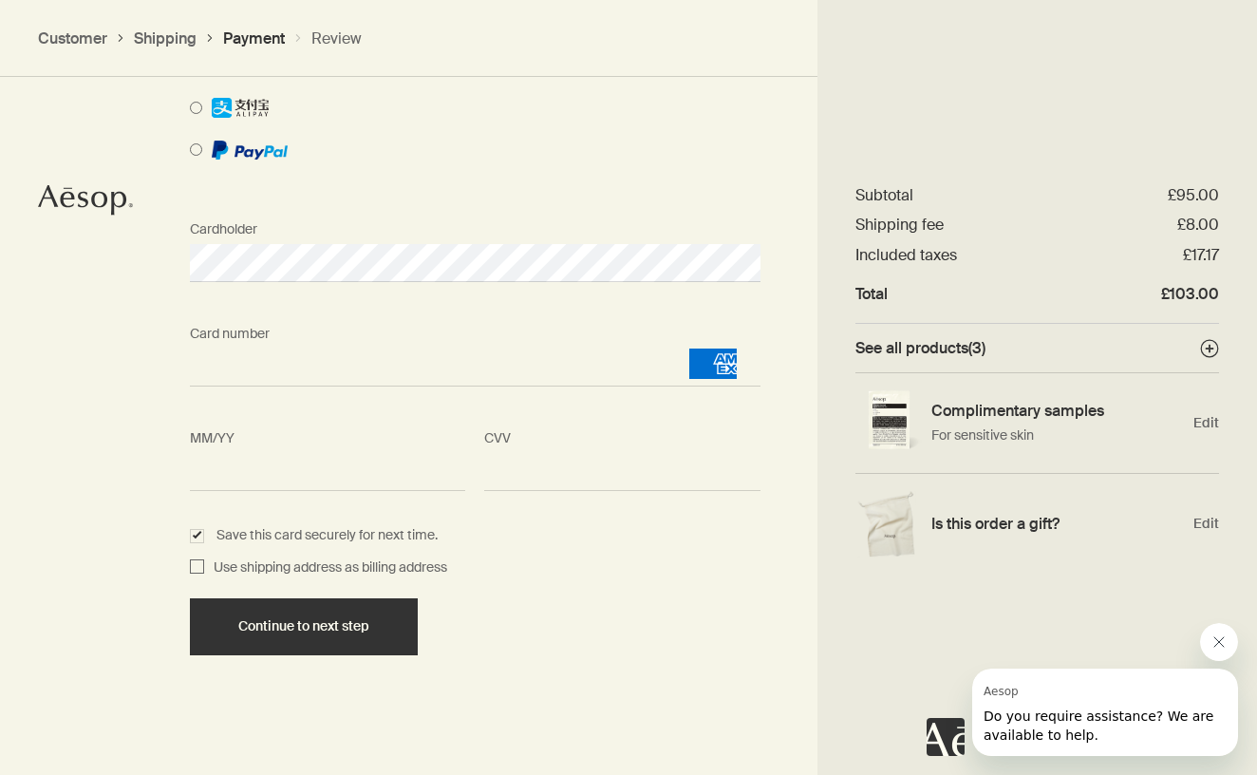
select select "GB"
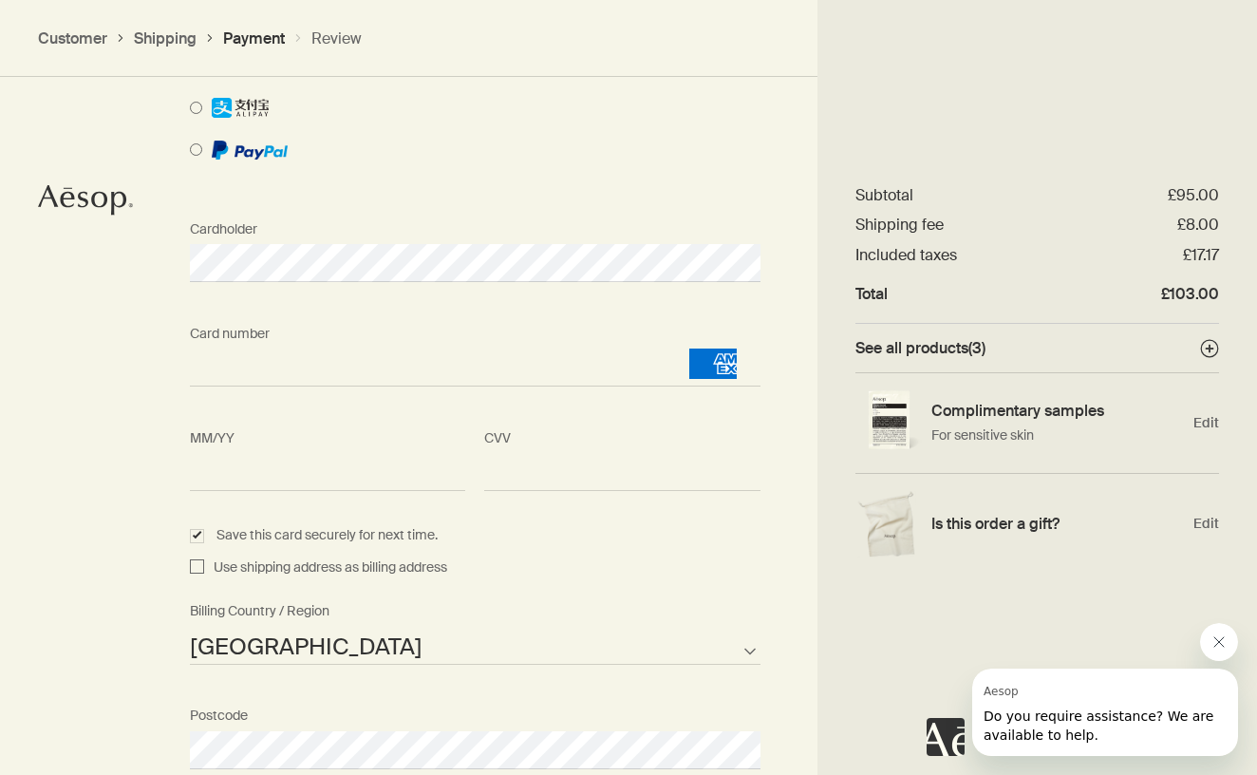
click at [197, 561] on input "Use shipping address as billing address" at bounding box center [197, 567] width 14 height 23
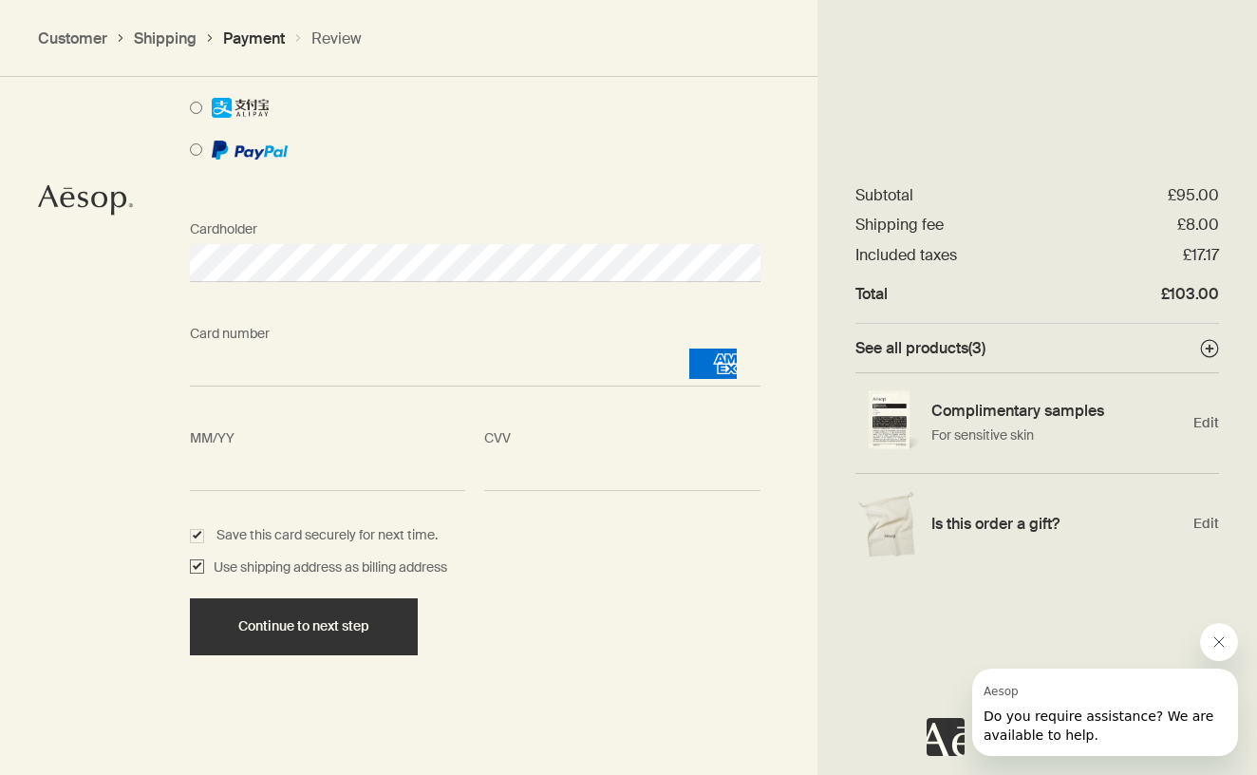
click at [197, 561] on input "Use shipping address as billing address" at bounding box center [197, 567] width 14 height 23
checkbox input "false"
select select "GB"
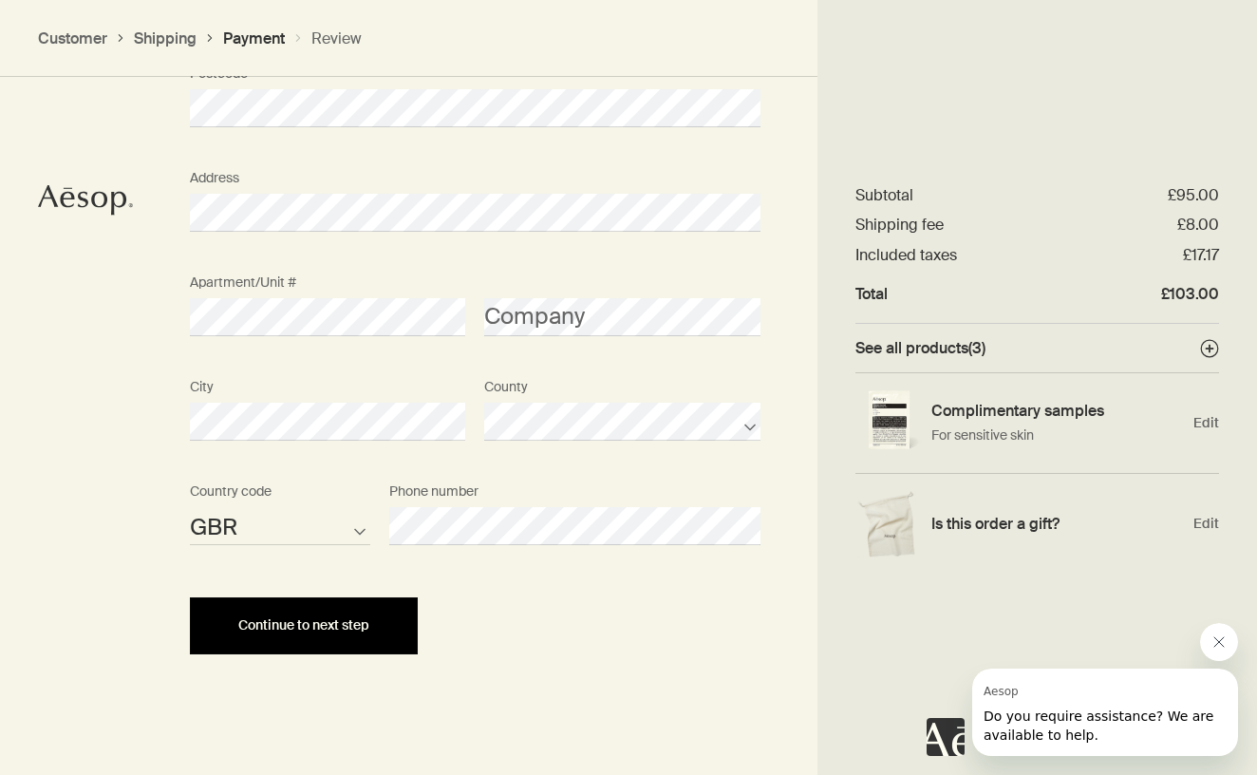
scroll to position [2409, 0]
click at [372, 635] on button "Continue to next step" at bounding box center [304, 626] width 228 height 57
click at [291, 619] on span "Continue to next step" at bounding box center [303, 626] width 131 height 14
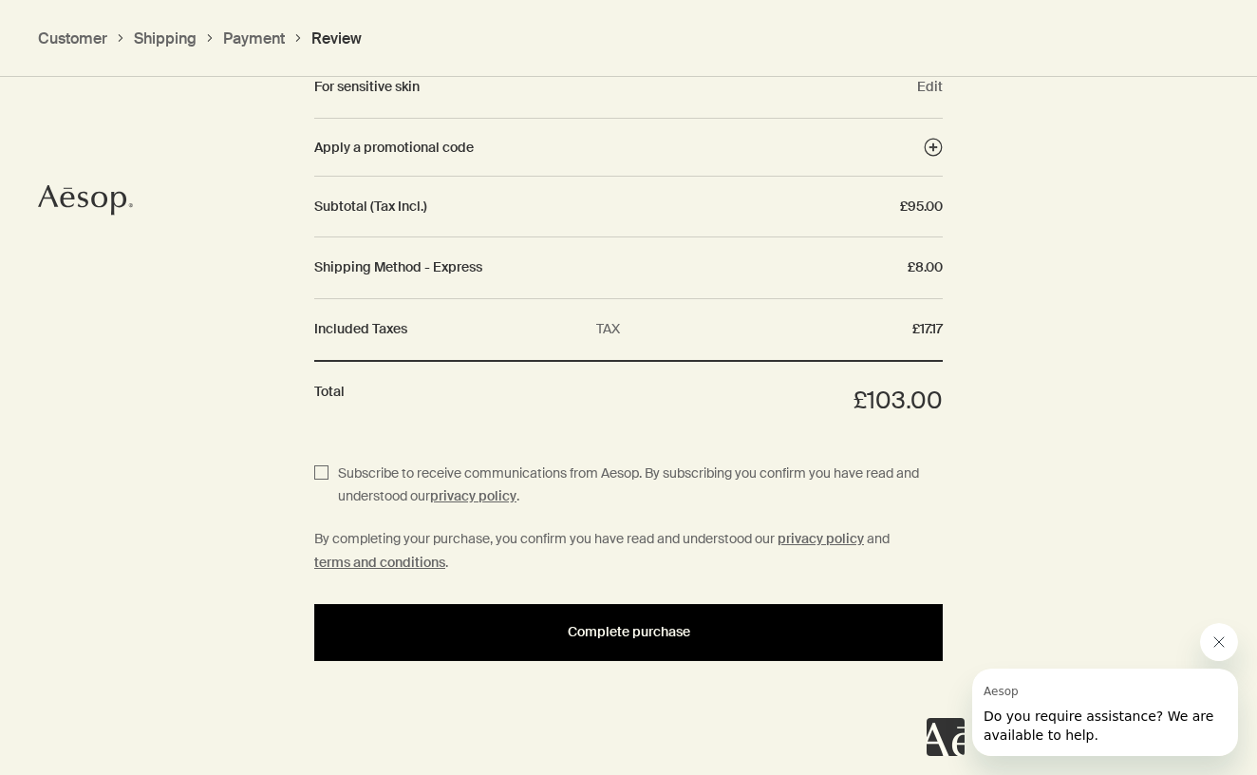
scroll to position [2315, 0]
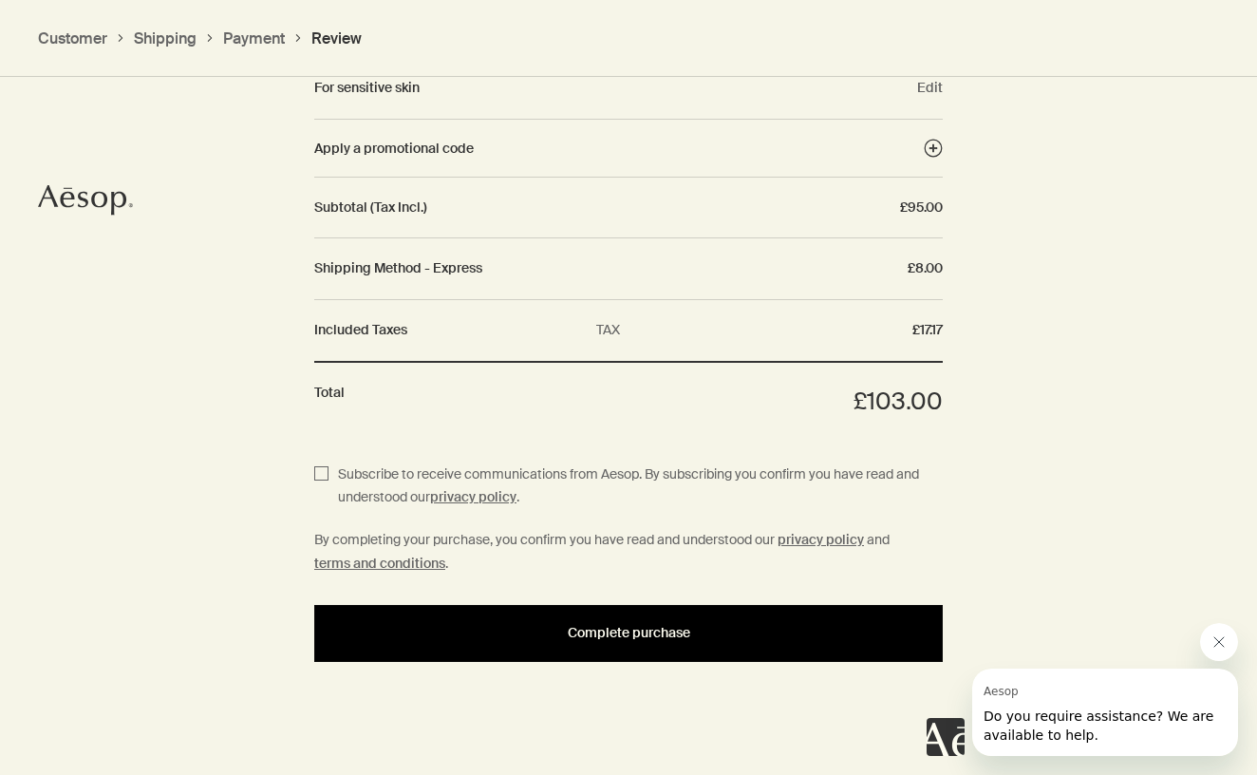
click at [588, 627] on span "Complete purchase" at bounding box center [629, 633] width 122 height 14
